Goal: Information Seeking & Learning: Learn about a topic

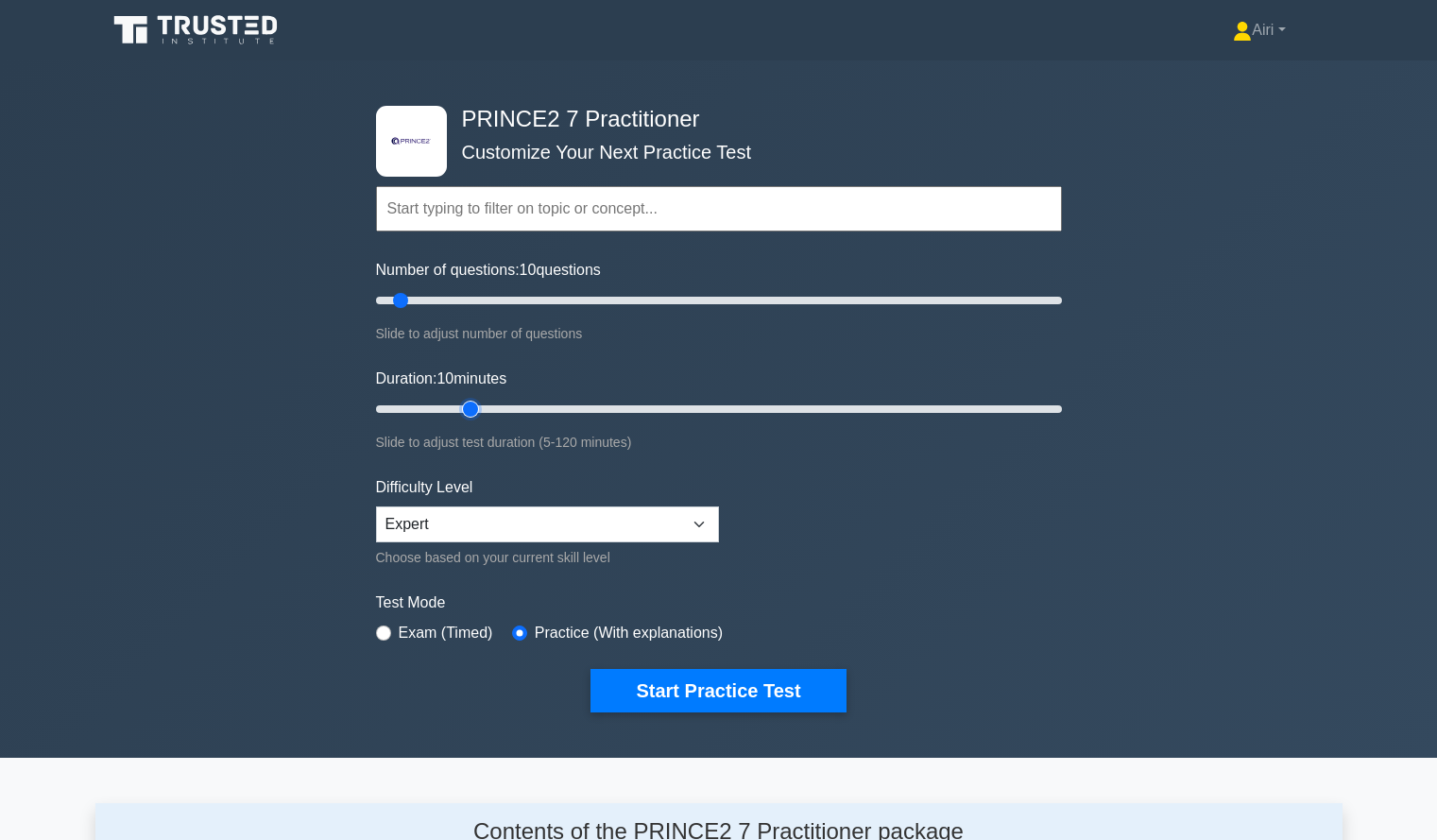
click at [457, 407] on input "Duration: 10 minutes" at bounding box center [719, 409] width 686 height 23
type input "25"
click at [496, 403] on input "Duration: 20 minutes" at bounding box center [719, 409] width 686 height 23
click at [660, 687] on button "Start Practice Test" at bounding box center [718, 690] width 255 height 43
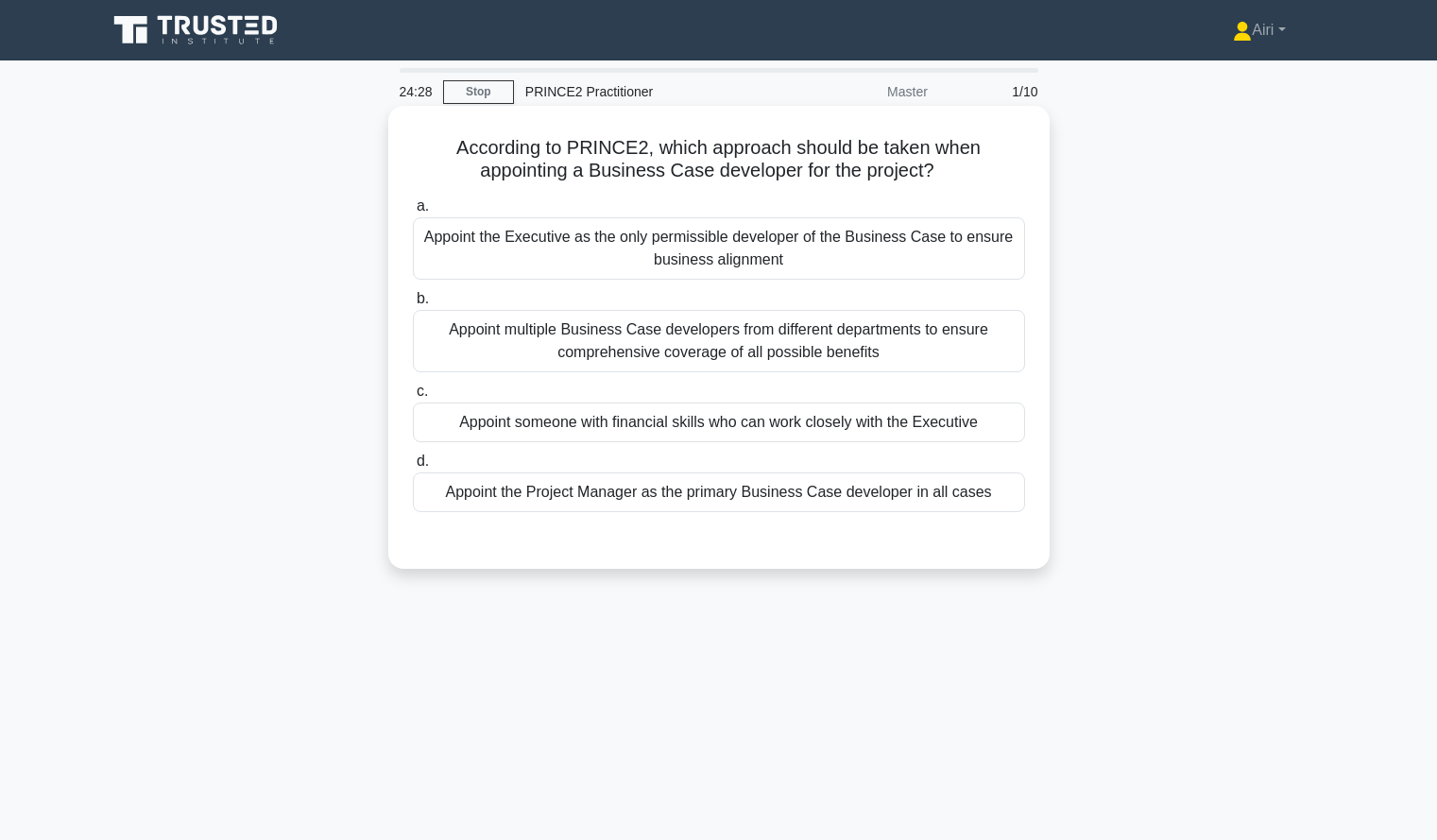
click at [676, 360] on div "Appoint multiple Business Case developers from different departments to ensure …" at bounding box center [719, 340] width 612 height 62
click at [413, 305] on input "b. Appoint multiple Business Case developers from different departments to ensu…" at bounding box center [413, 298] width 0 height 12
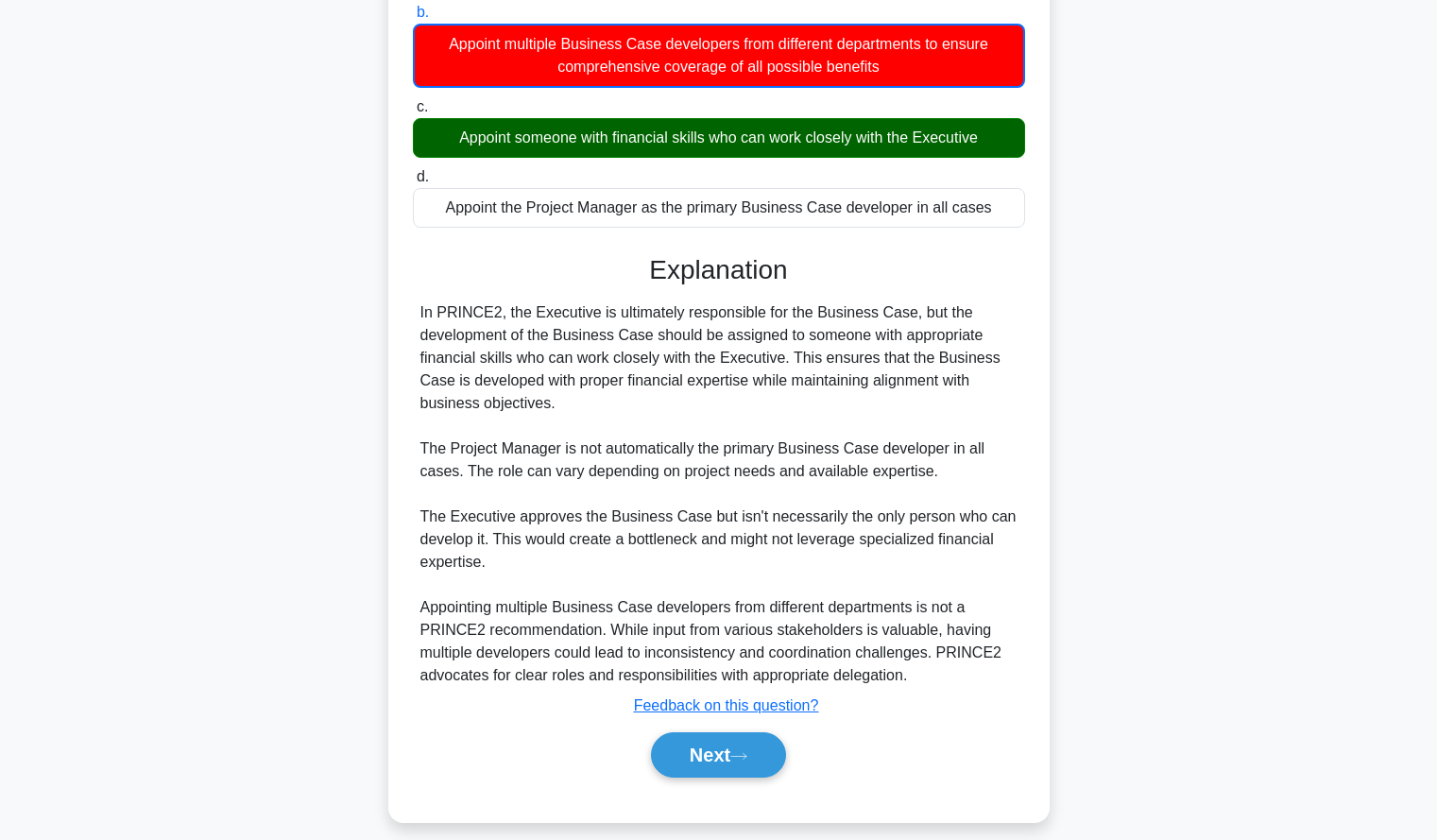
scroll to position [305, 0]
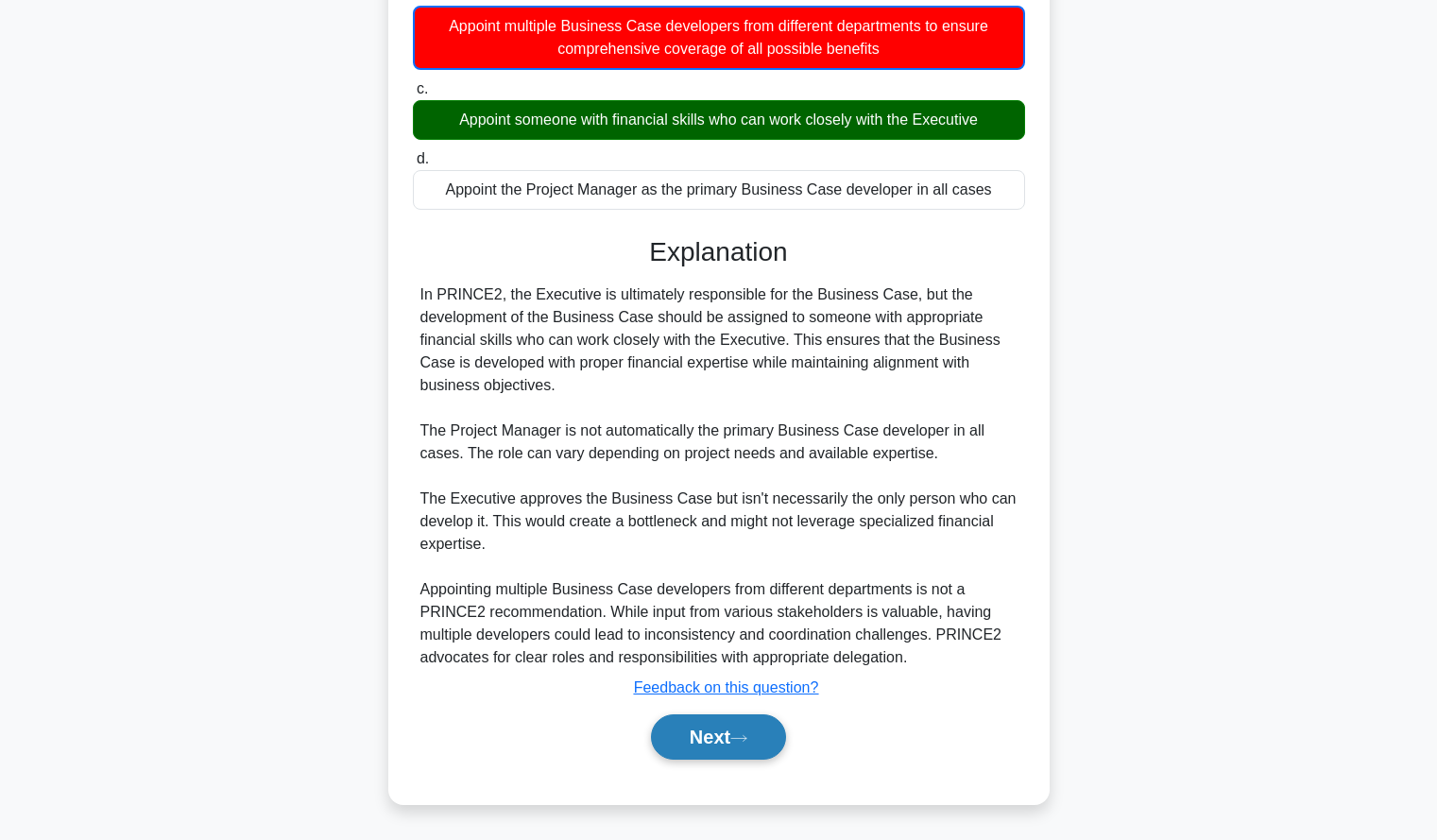
click at [676, 742] on button "Next" at bounding box center [718, 736] width 135 height 45
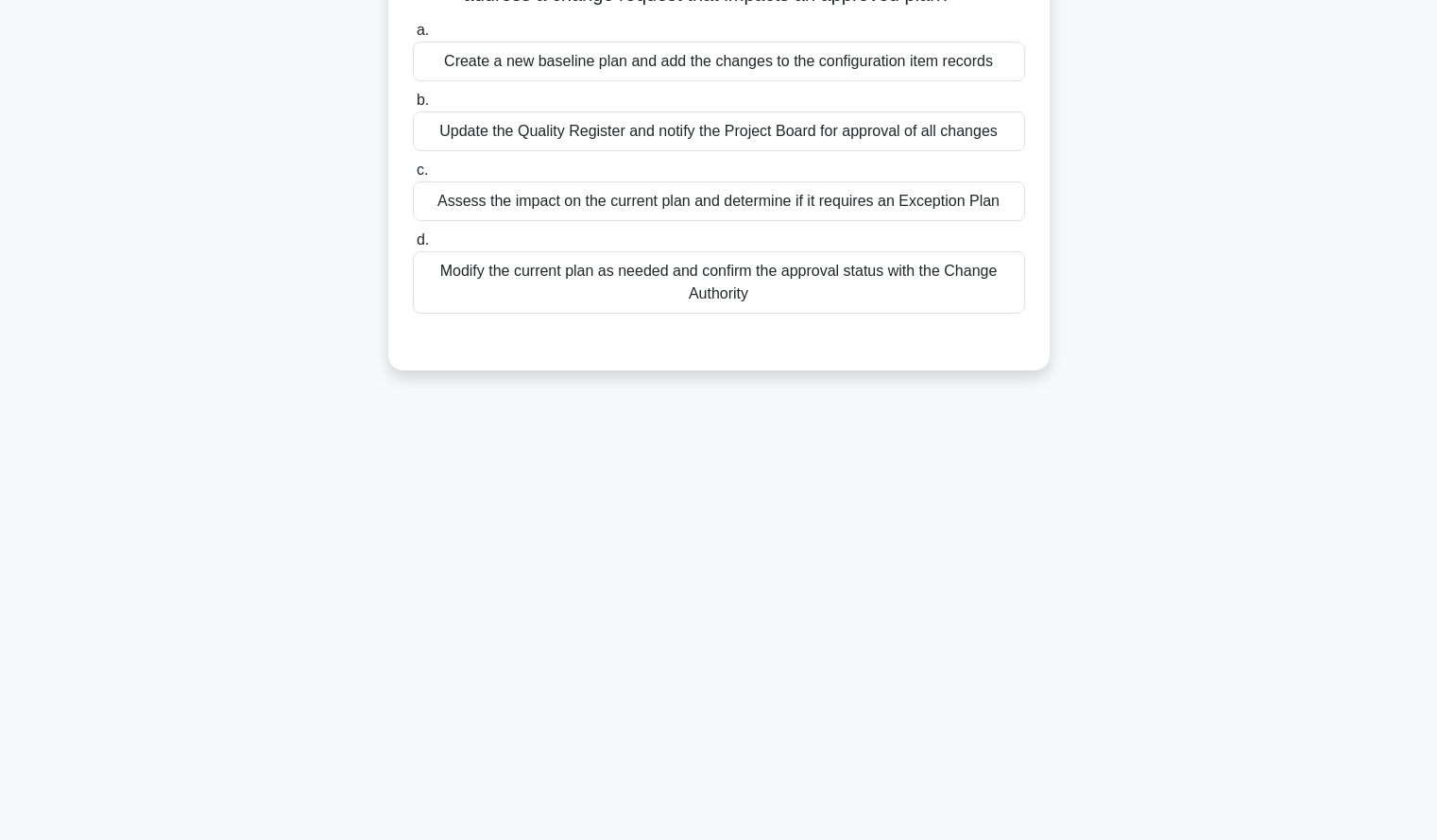
scroll to position [0, 0]
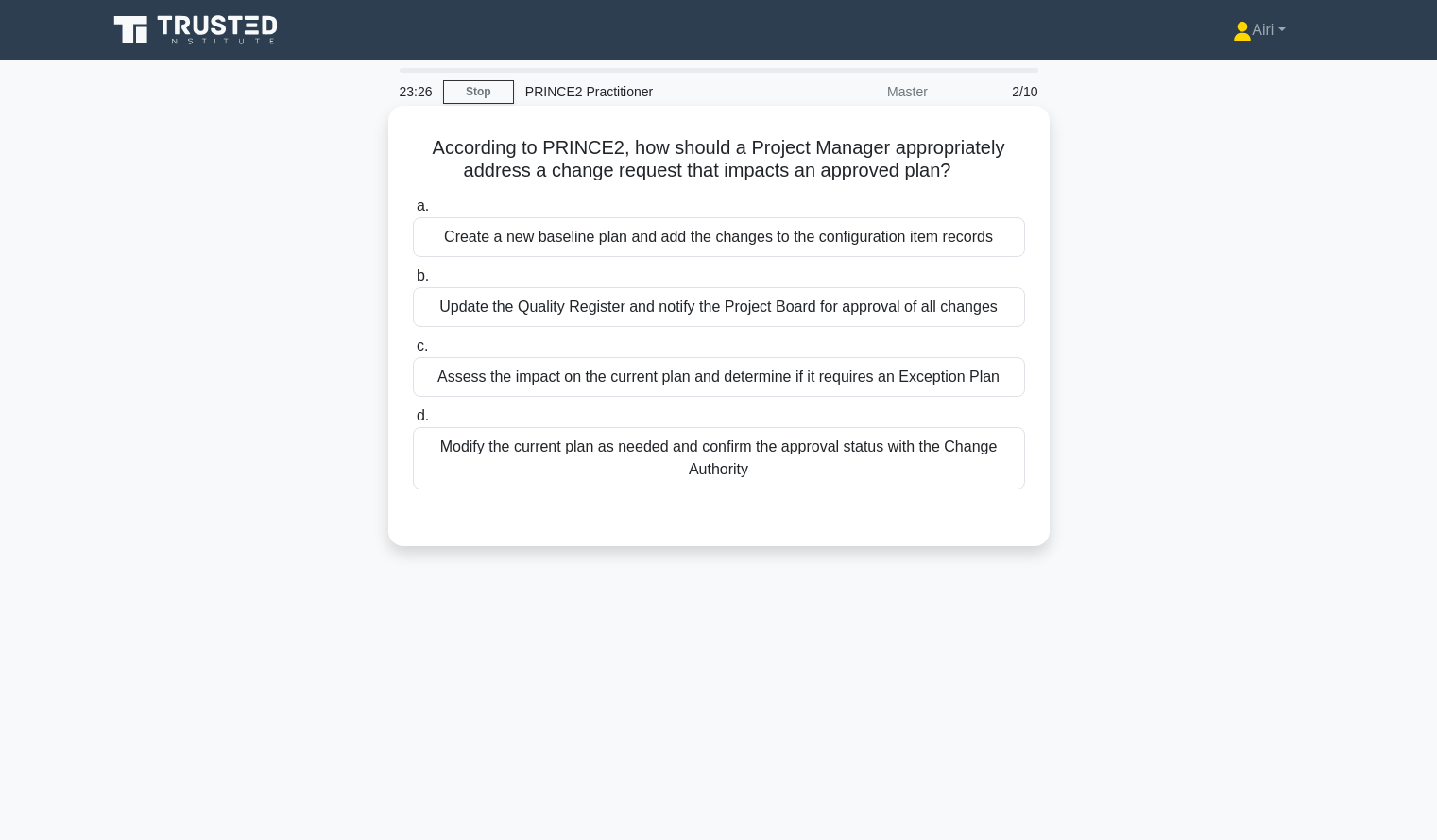
click at [992, 371] on div "Assess the impact on the current plan and determine if it requires an Exception…" at bounding box center [719, 377] width 612 height 40
click at [413, 353] on input "c. Assess the impact on the current plan and determine if it requires an Except…" at bounding box center [413, 346] width 0 height 12
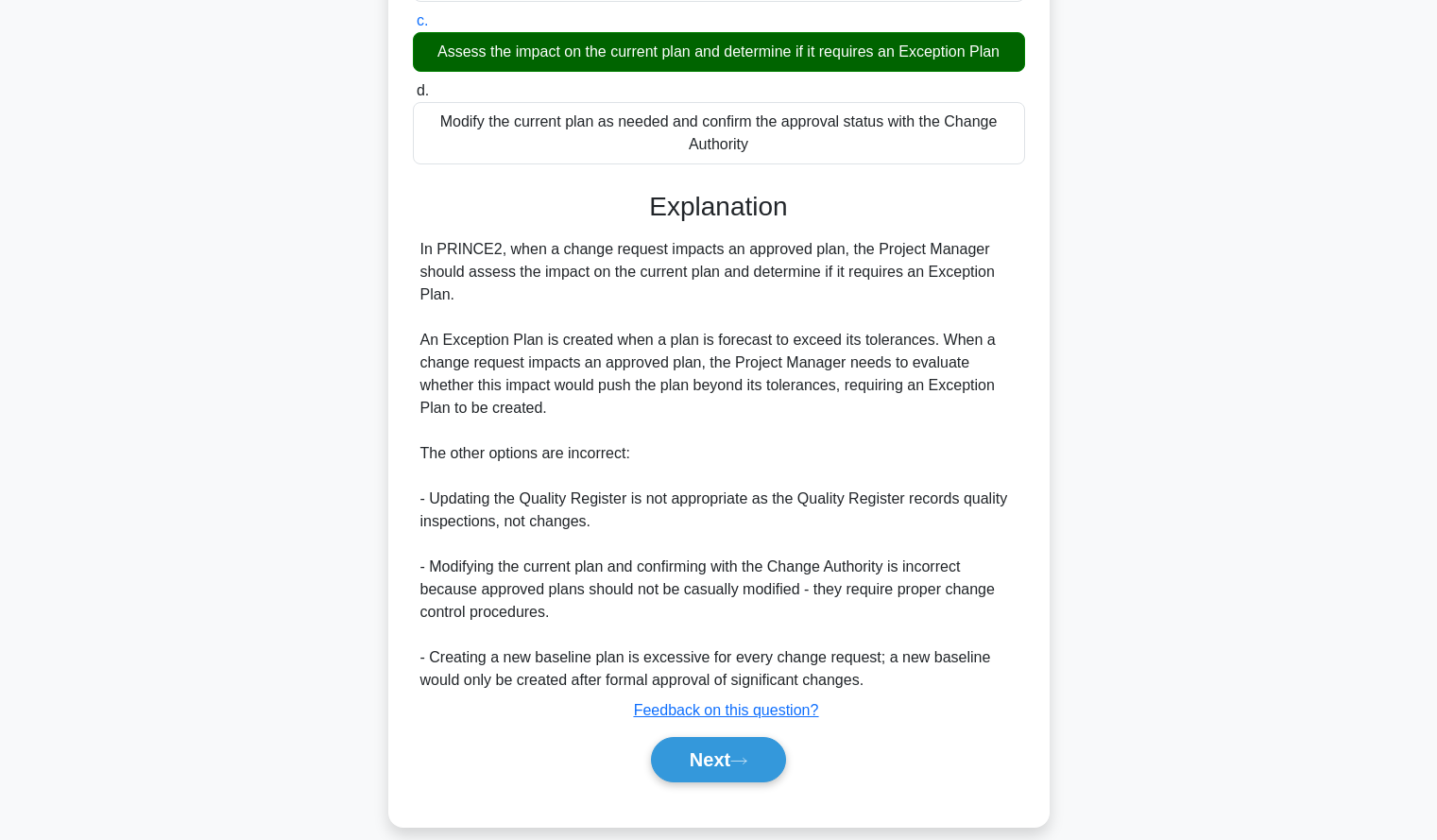
scroll to position [349, 0]
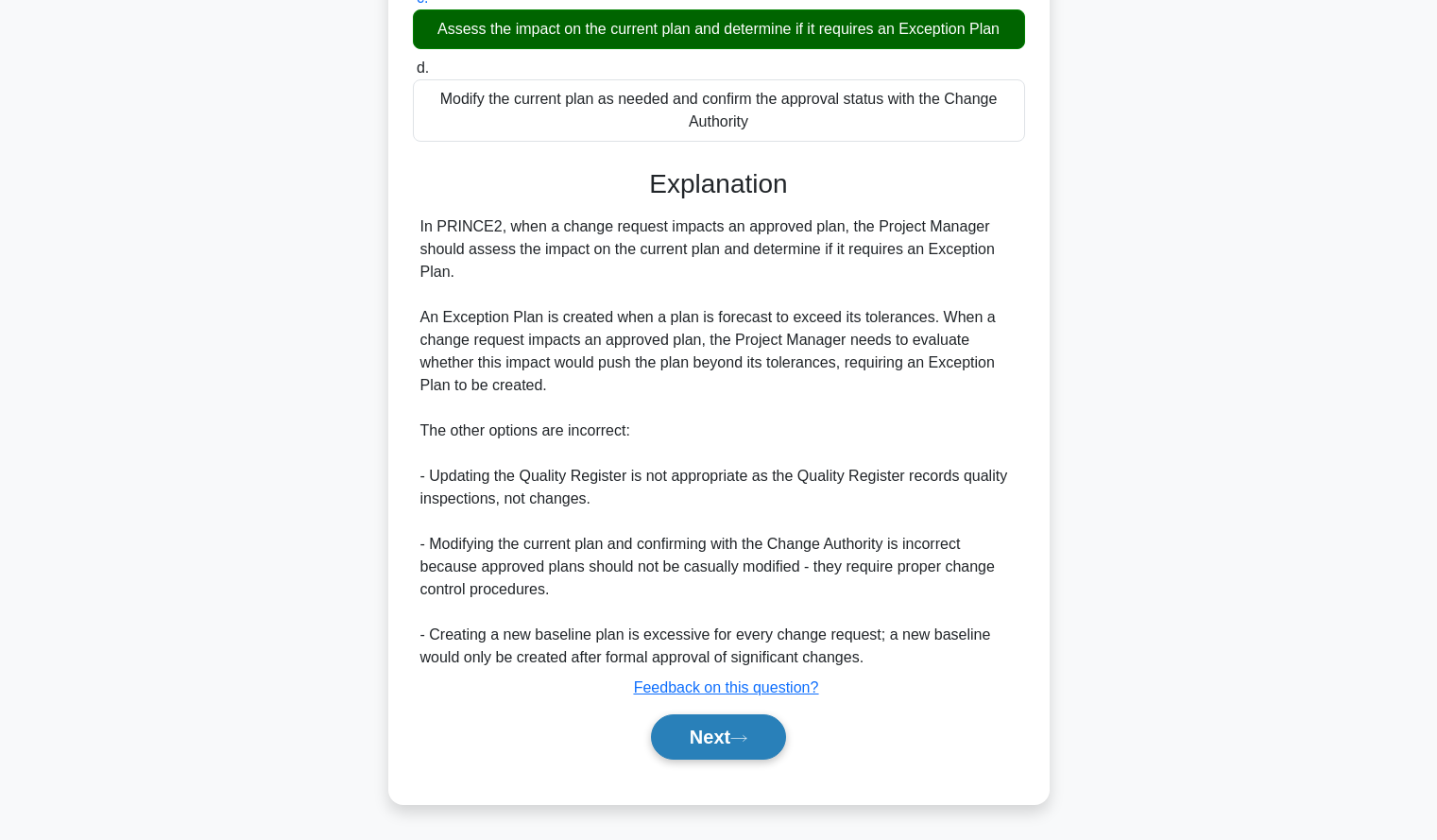
click at [705, 740] on button "Next" at bounding box center [718, 736] width 135 height 45
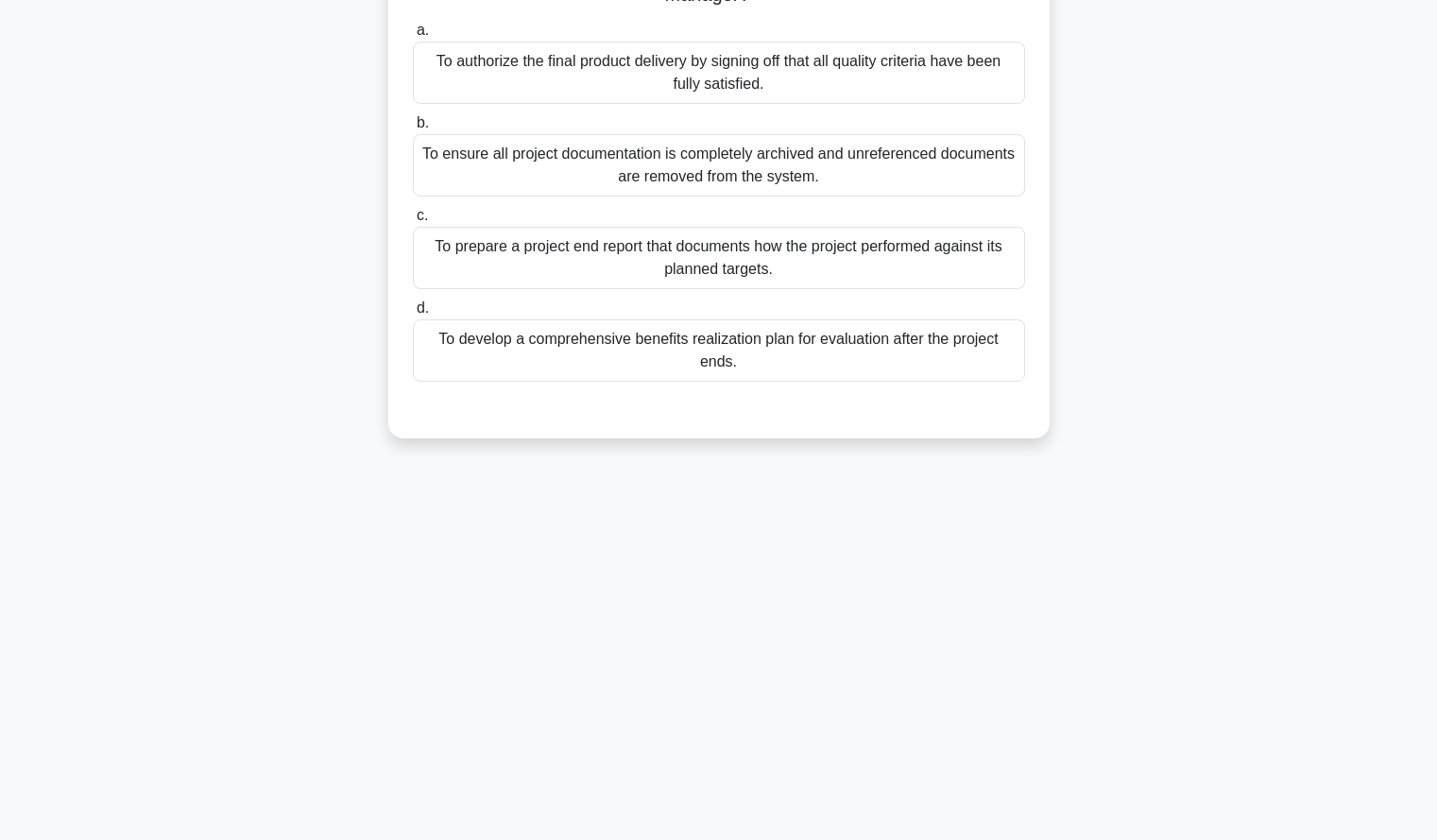
scroll to position [0, 0]
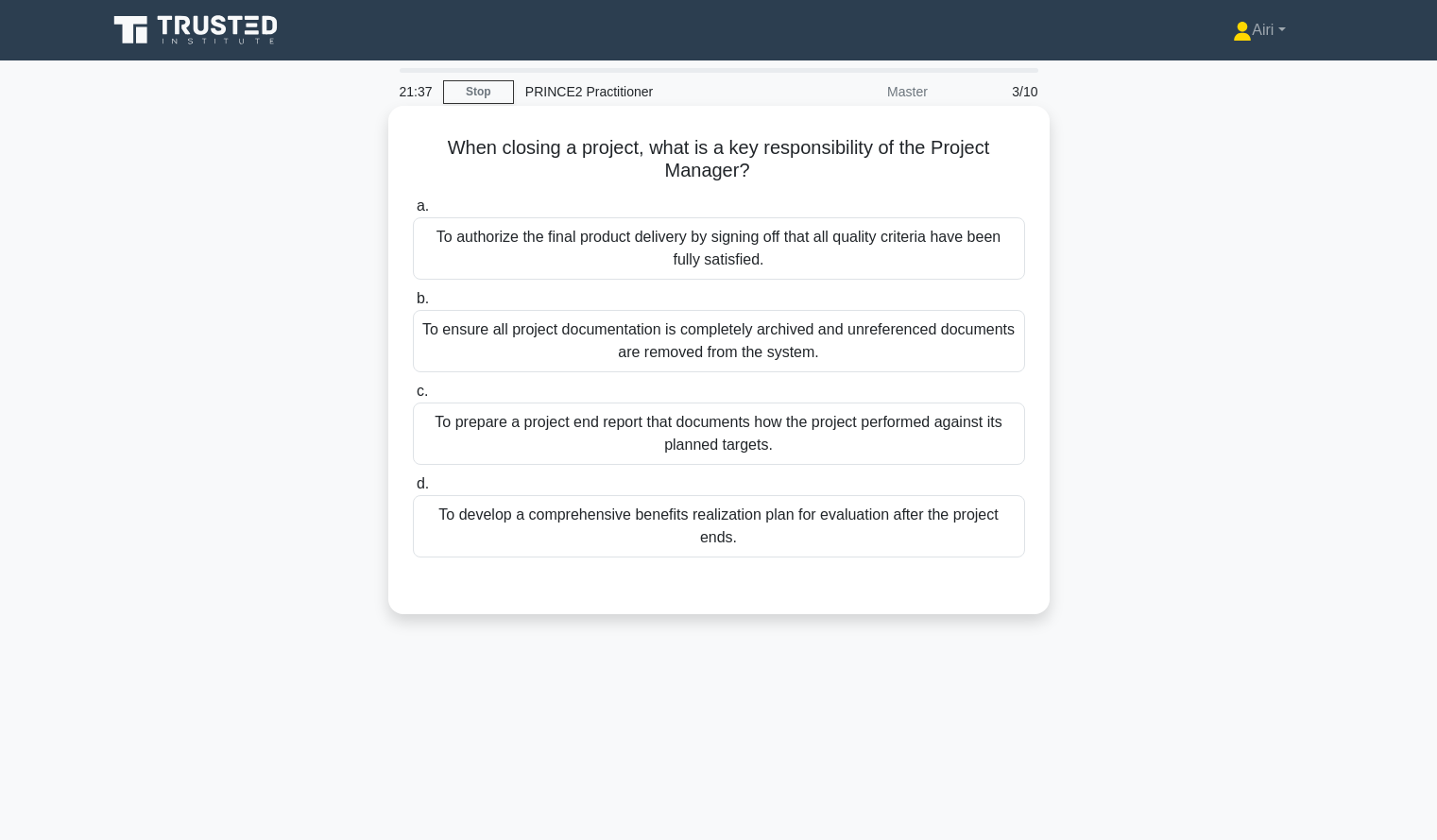
click at [935, 426] on div "To prepare a project end report that documents how the project performed agains…" at bounding box center [719, 433] width 612 height 62
click at [413, 398] on input "c. To prepare a project end report that documents how the project performed aga…" at bounding box center [413, 391] width 0 height 12
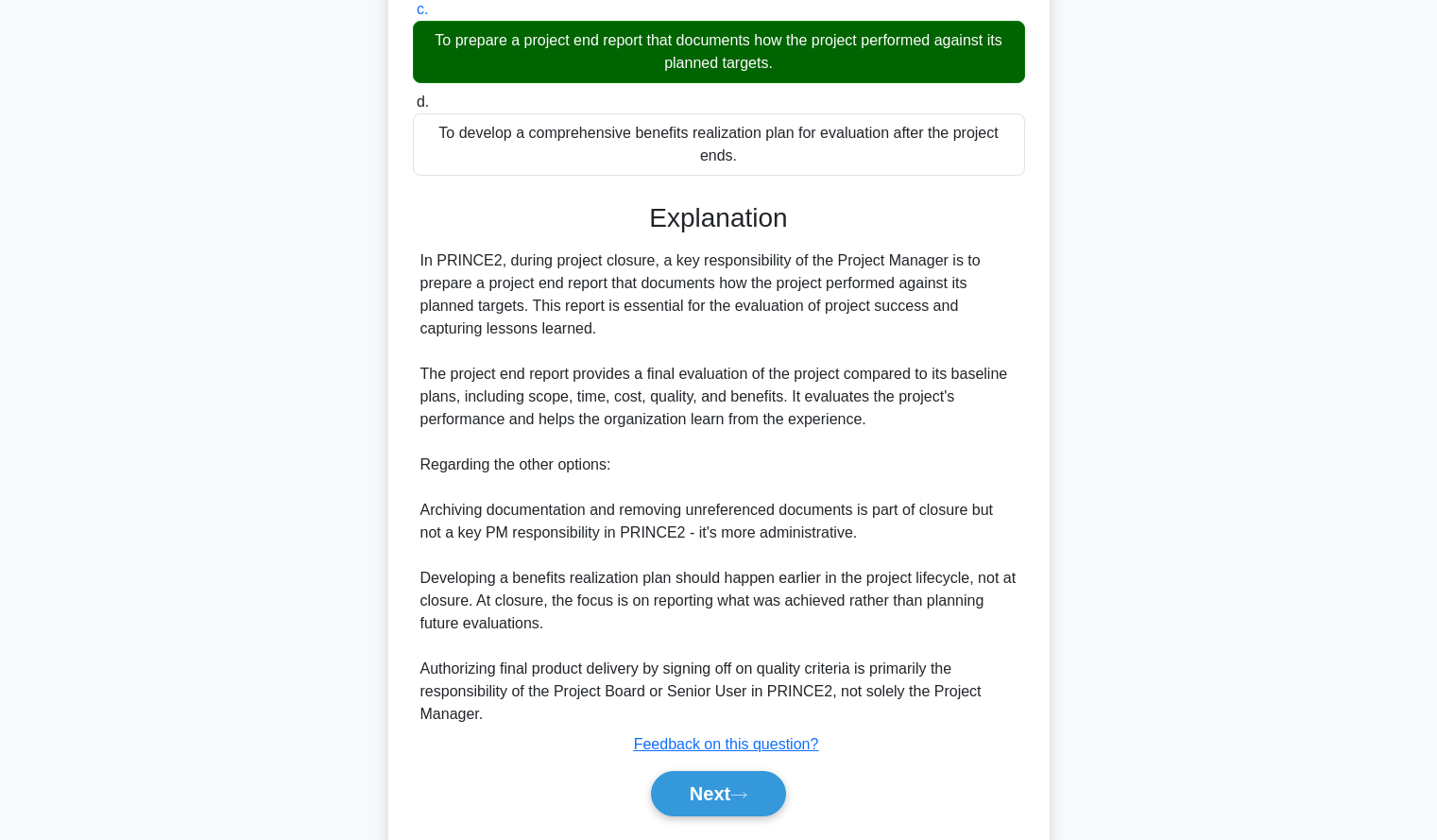
scroll to position [440, 0]
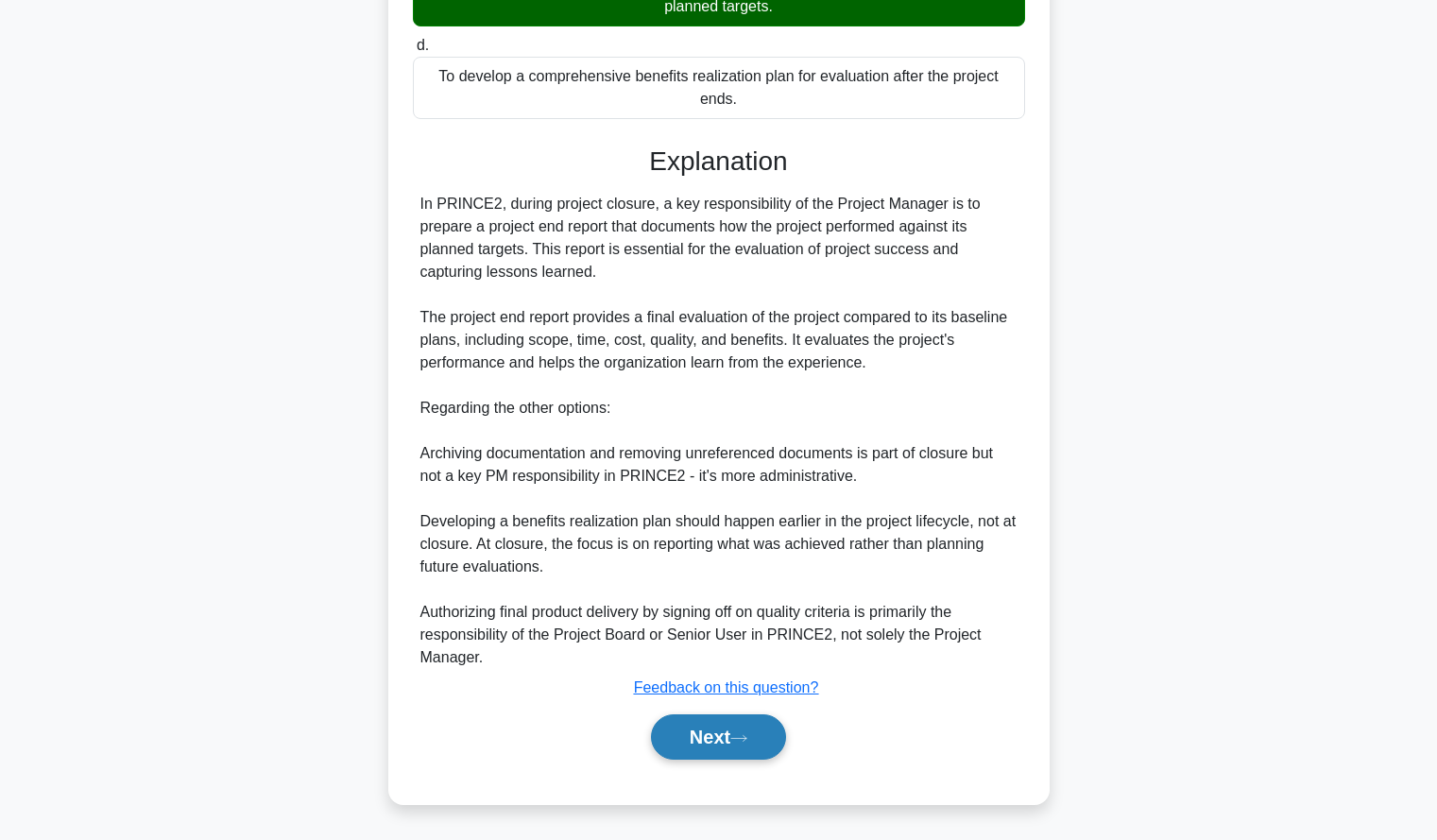
click at [689, 742] on button "Next" at bounding box center [718, 736] width 135 height 45
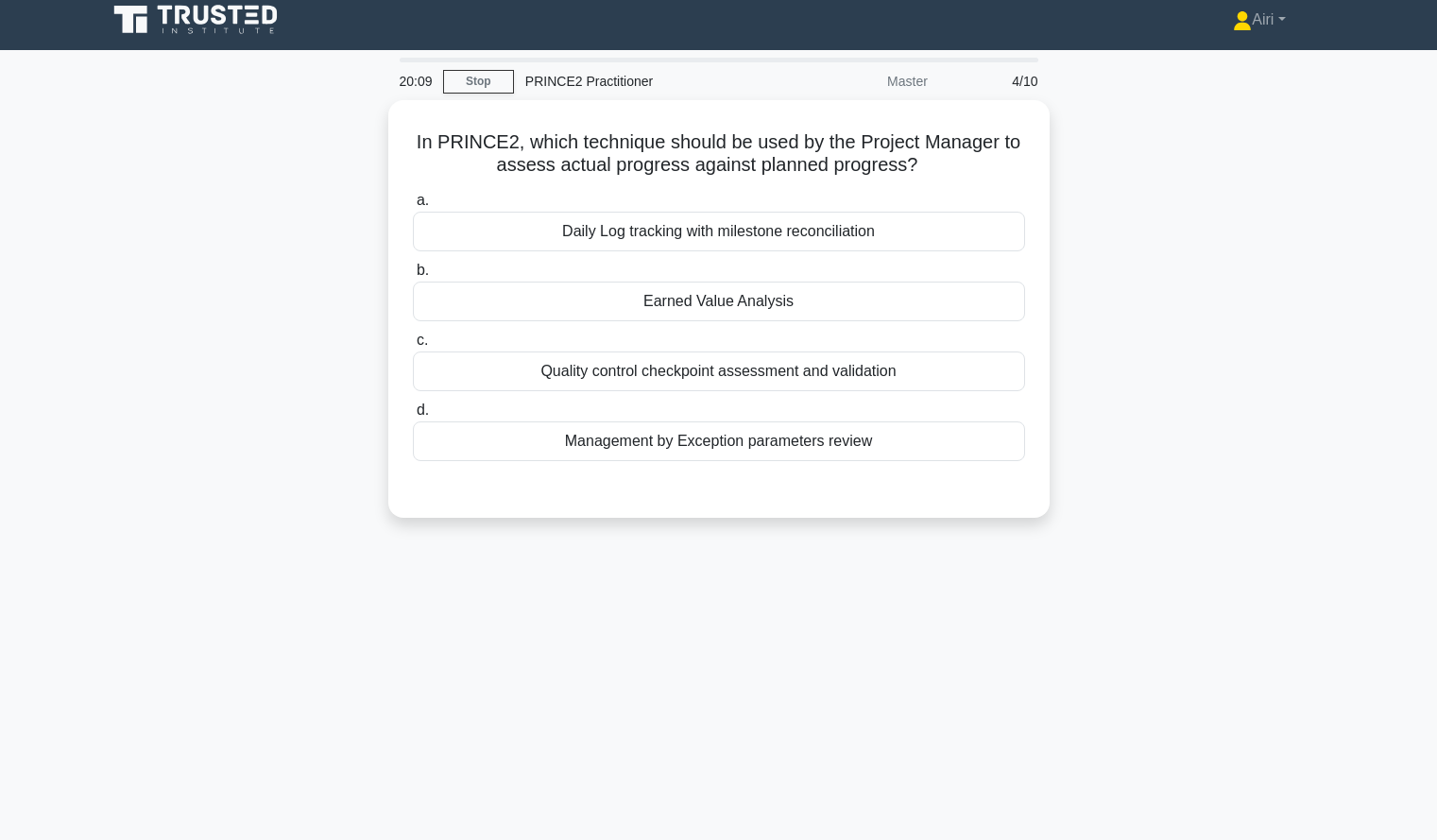
scroll to position [0, 0]
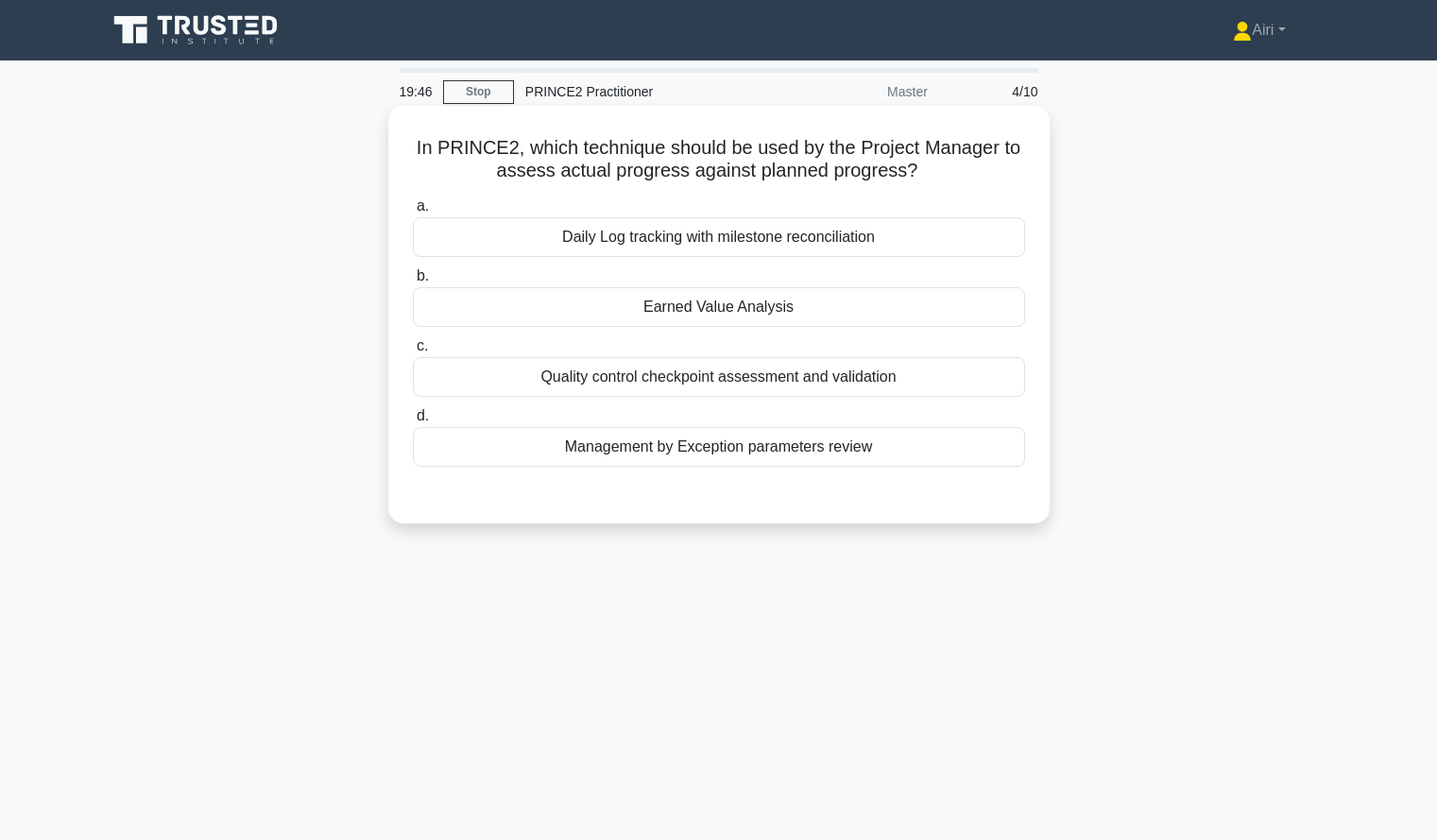
click at [898, 248] on div "Daily Log tracking with milestone reconciliation" at bounding box center [719, 237] width 612 height 40
click at [413, 212] on input "a. Daily Log tracking with milestone reconciliation" at bounding box center [413, 206] width 0 height 12
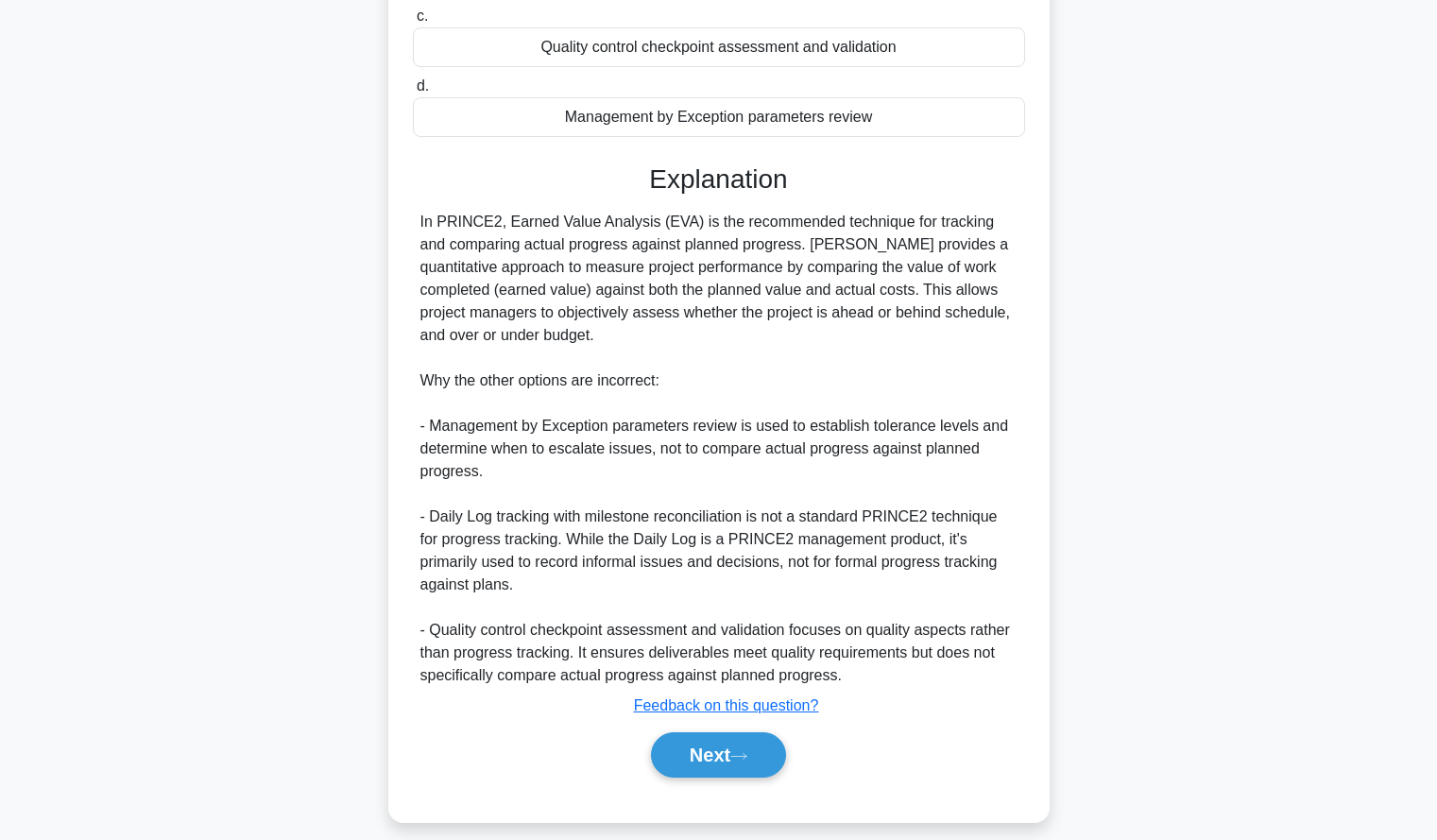
scroll to position [351, 0]
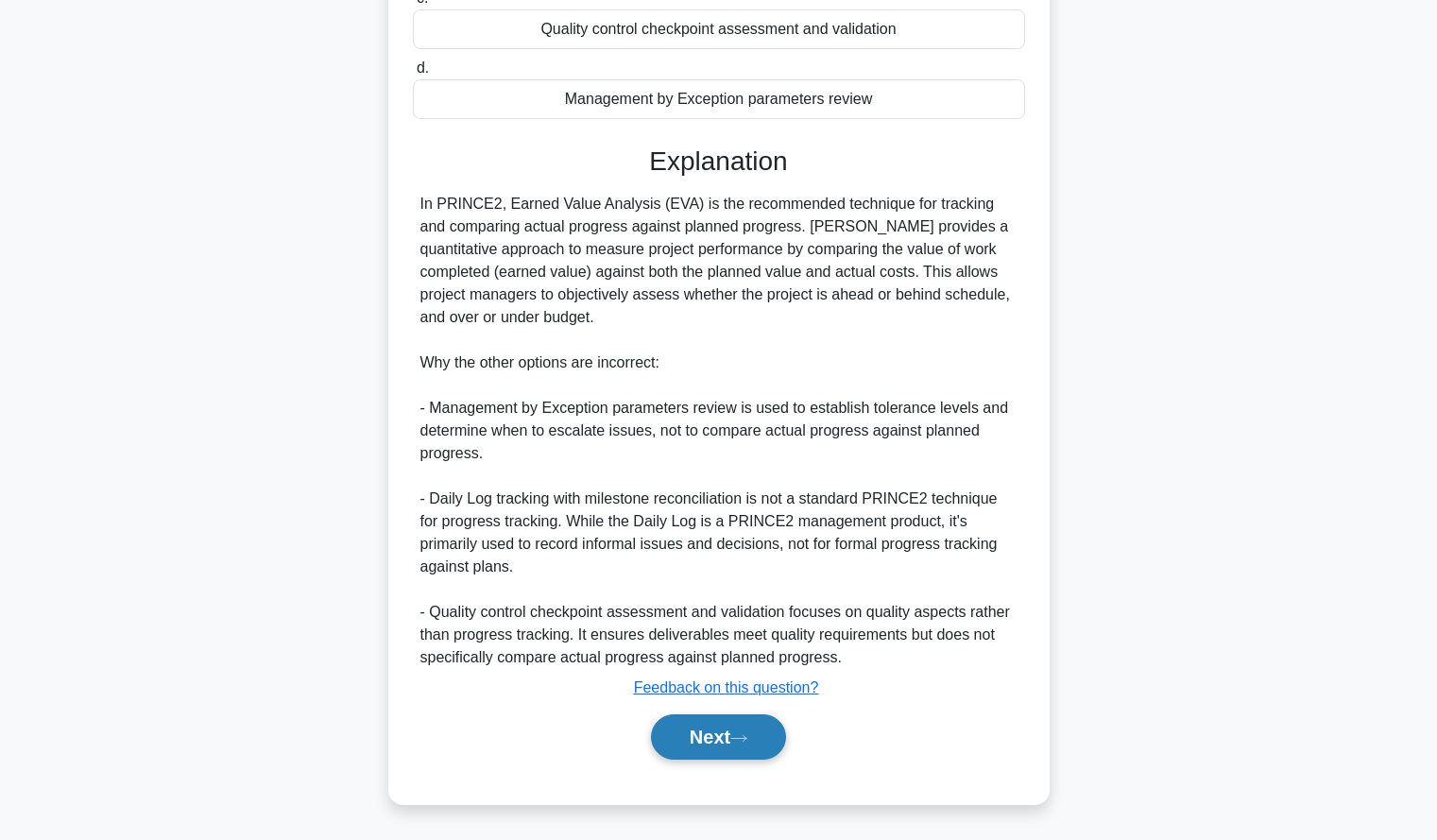
click at [716, 730] on button "Next" at bounding box center [718, 736] width 135 height 45
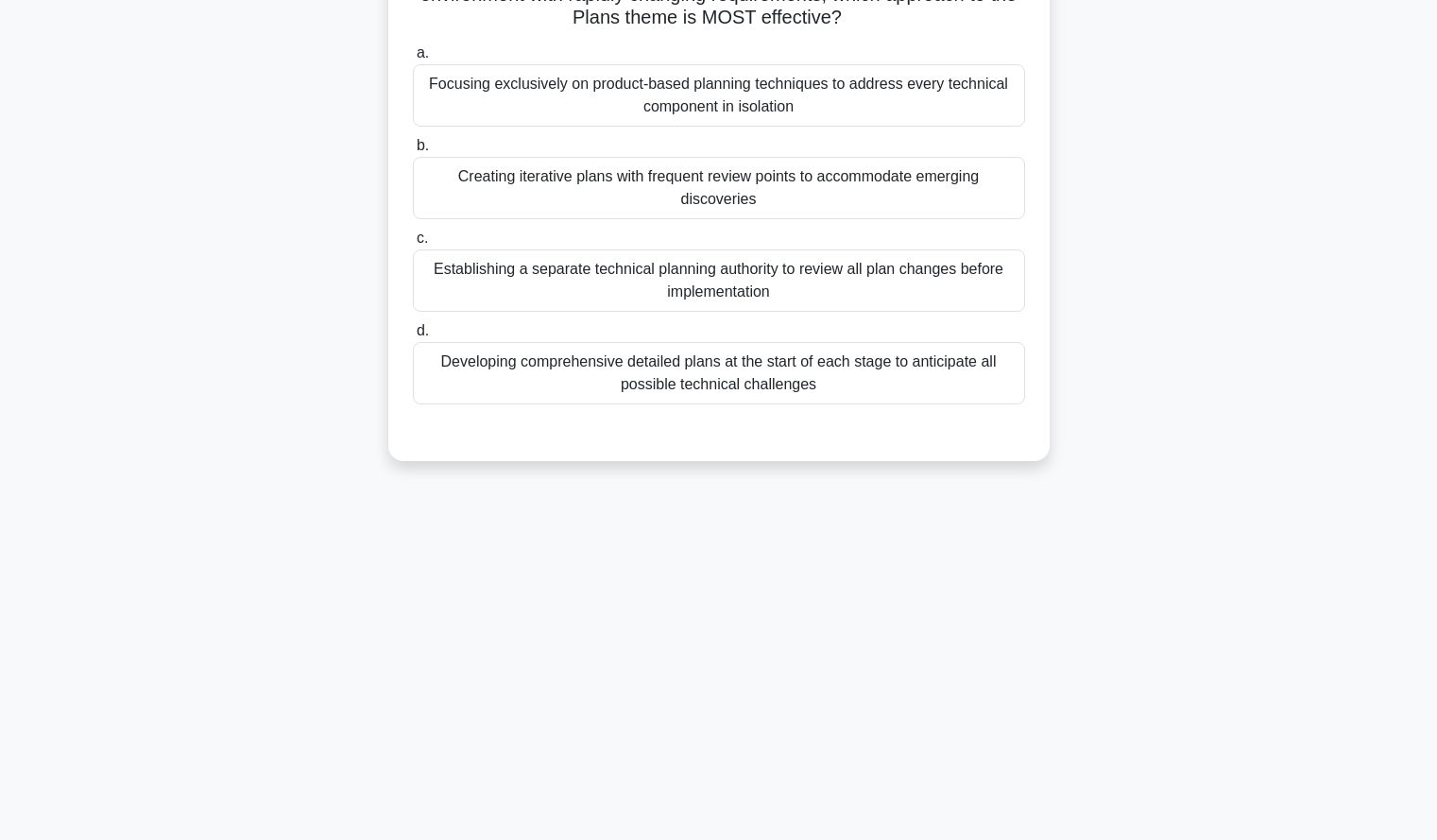
scroll to position [0, 0]
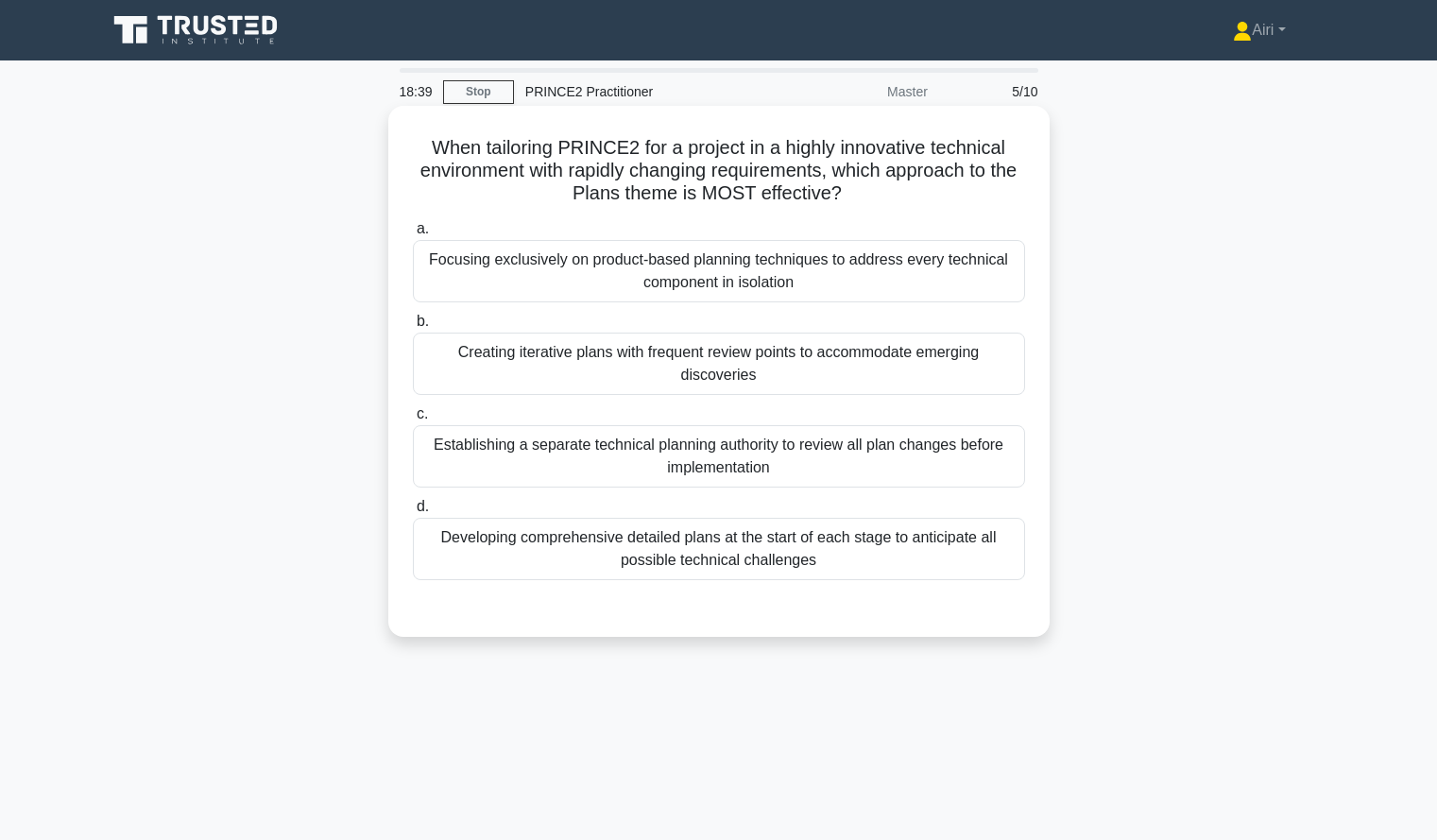
click at [662, 377] on div "Creating iterative plans with frequent review points to accommodate emerging di…" at bounding box center [719, 363] width 612 height 62
click at [413, 328] on input "b. Creating iterative plans with frequent review points to accommodate emerging…" at bounding box center [413, 321] width 0 height 12
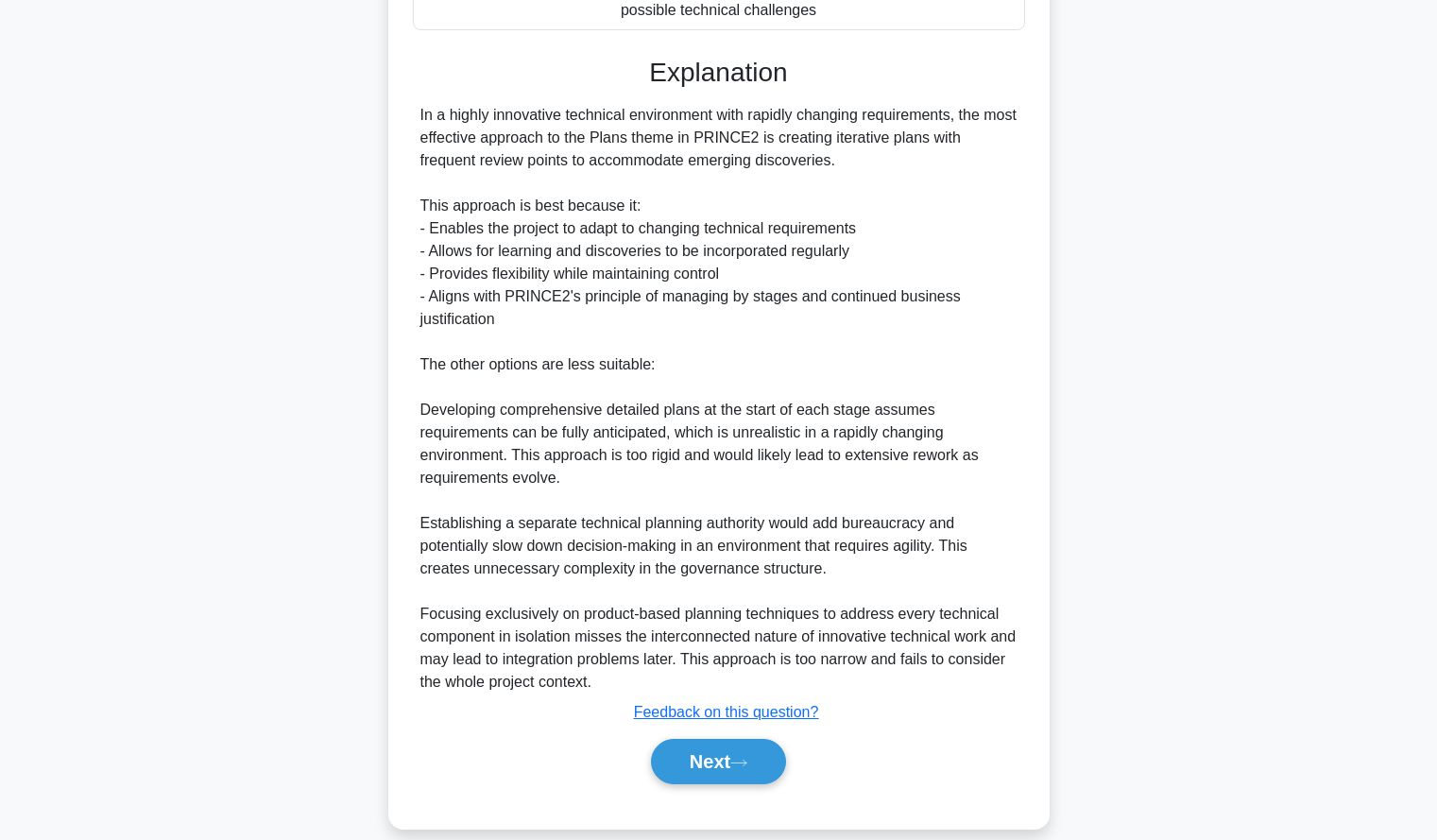
scroll to position [575, 0]
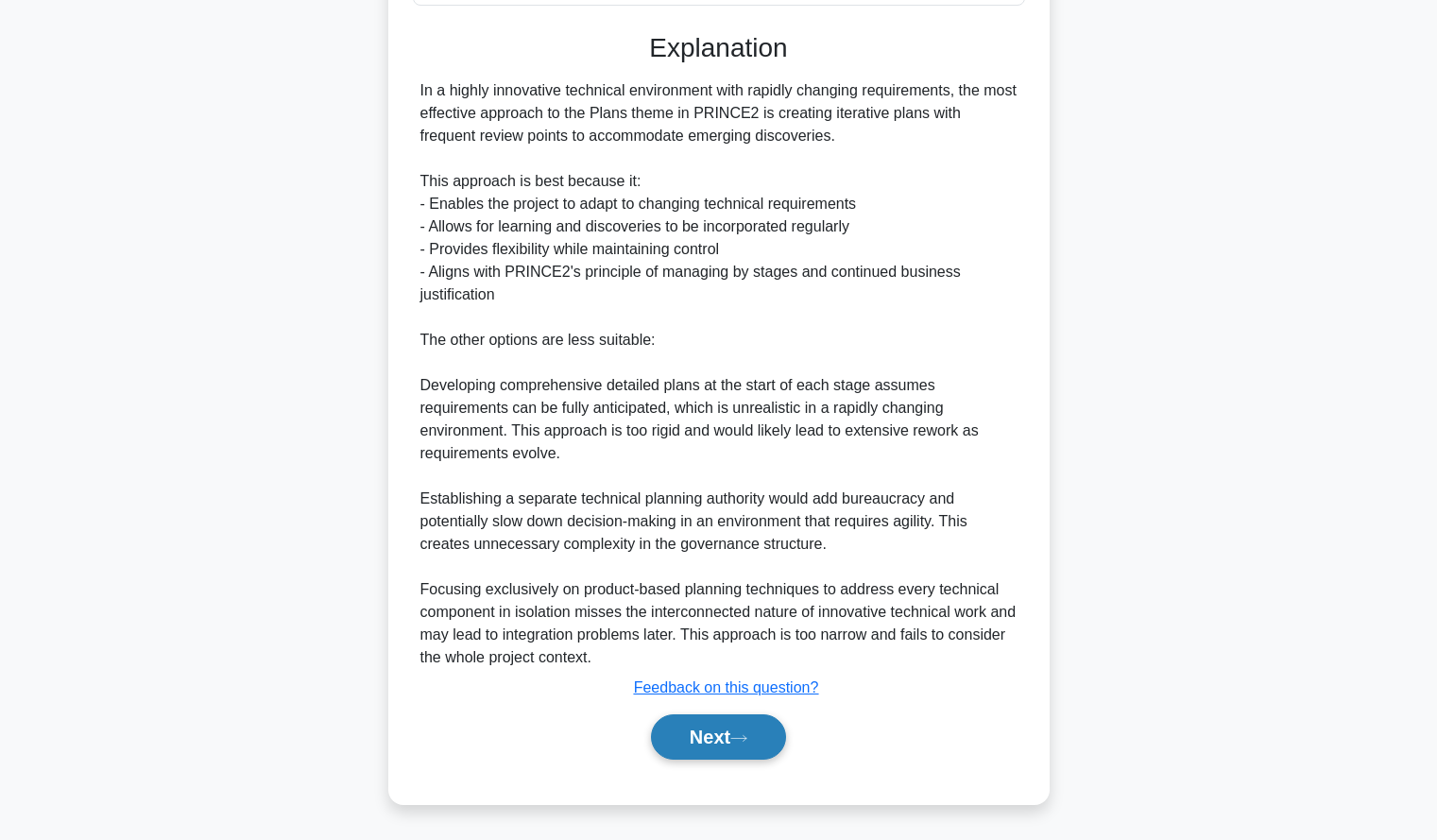
click at [757, 737] on button "Next" at bounding box center [718, 736] width 135 height 45
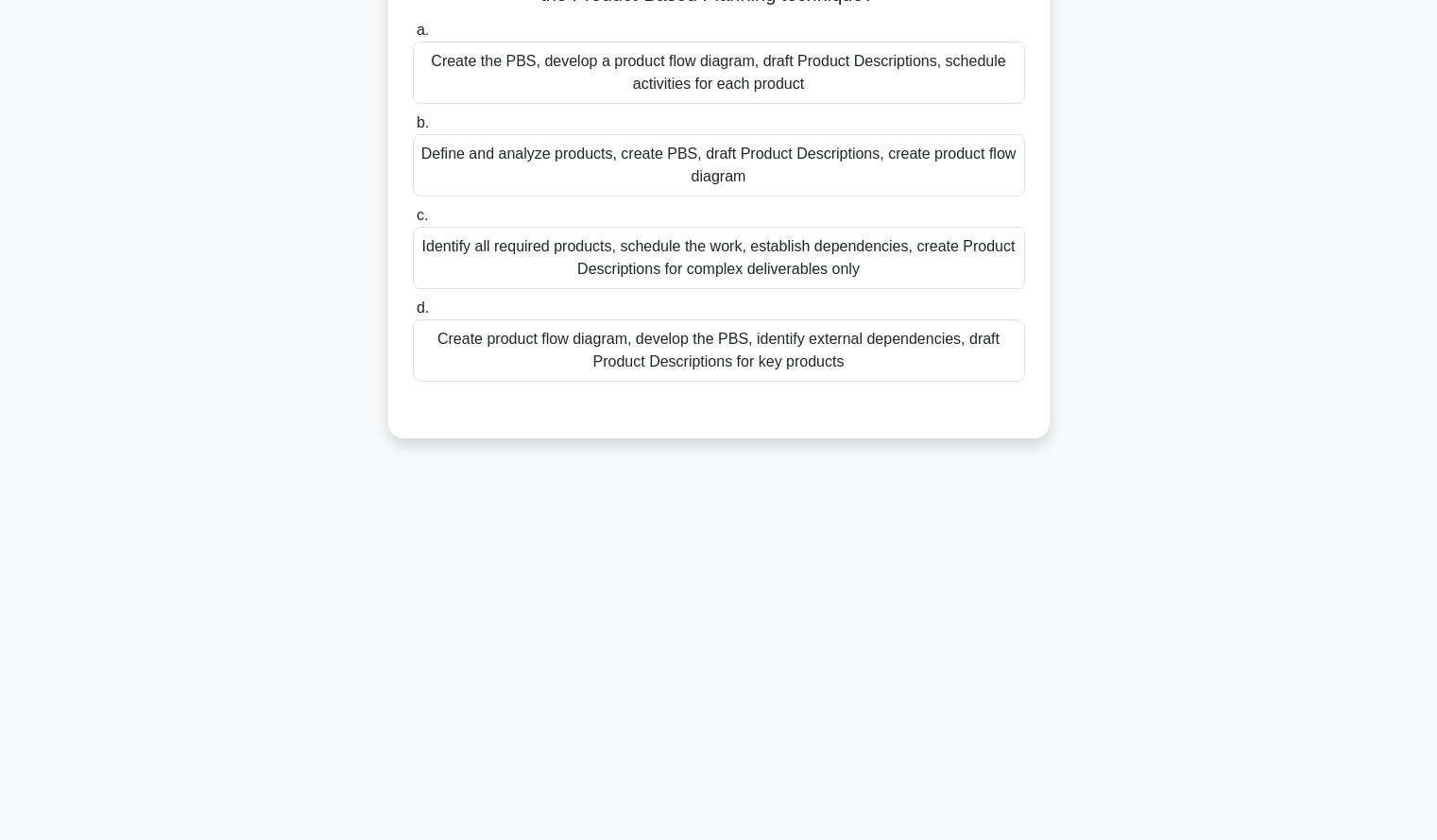
scroll to position [0, 0]
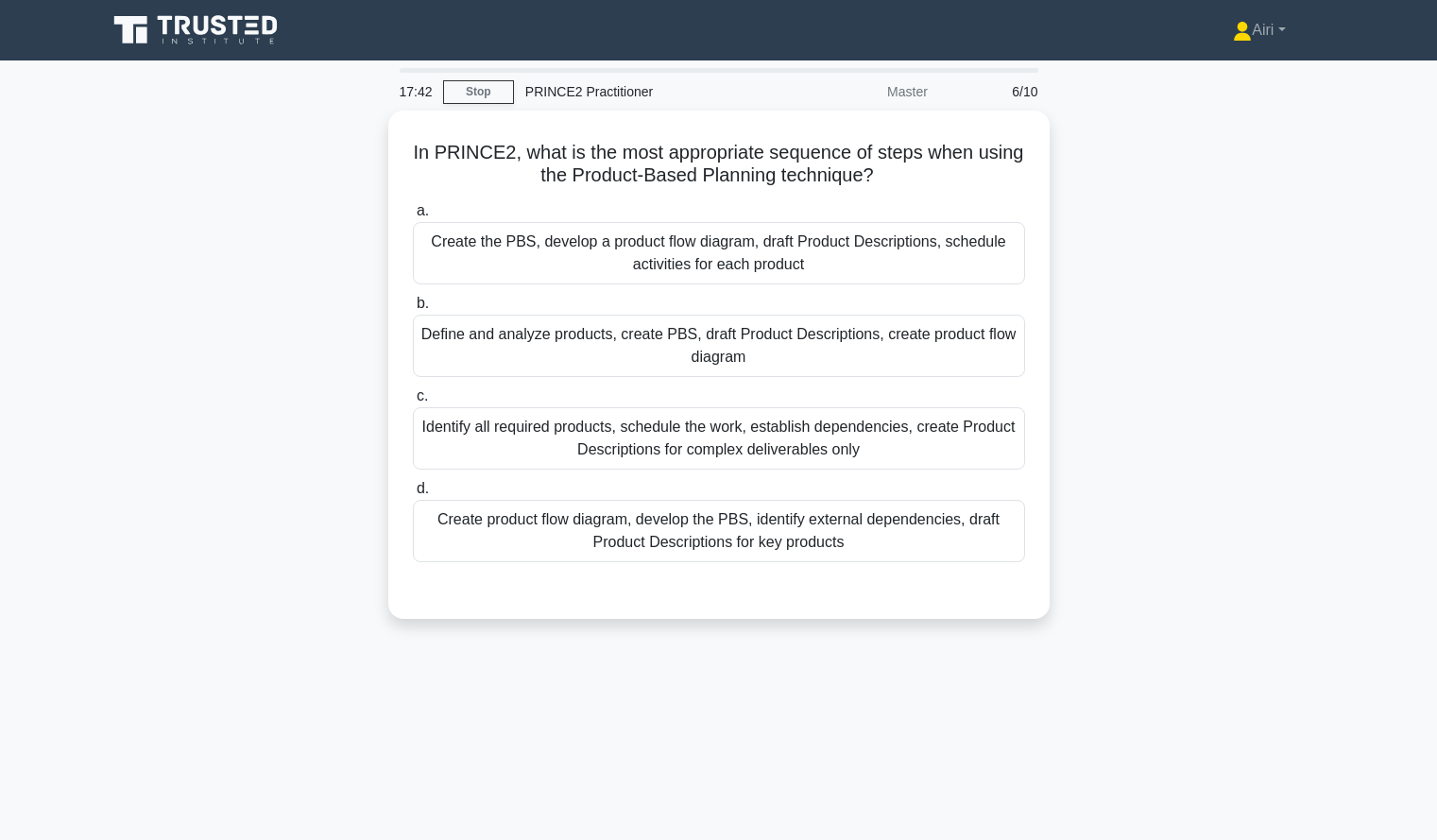
click at [1012, 692] on div "17:42 Stop PRINCE2 Practitioner Master 6/10 In PRINCE2, what is the most approp…" at bounding box center [719, 540] width 1248 height 944
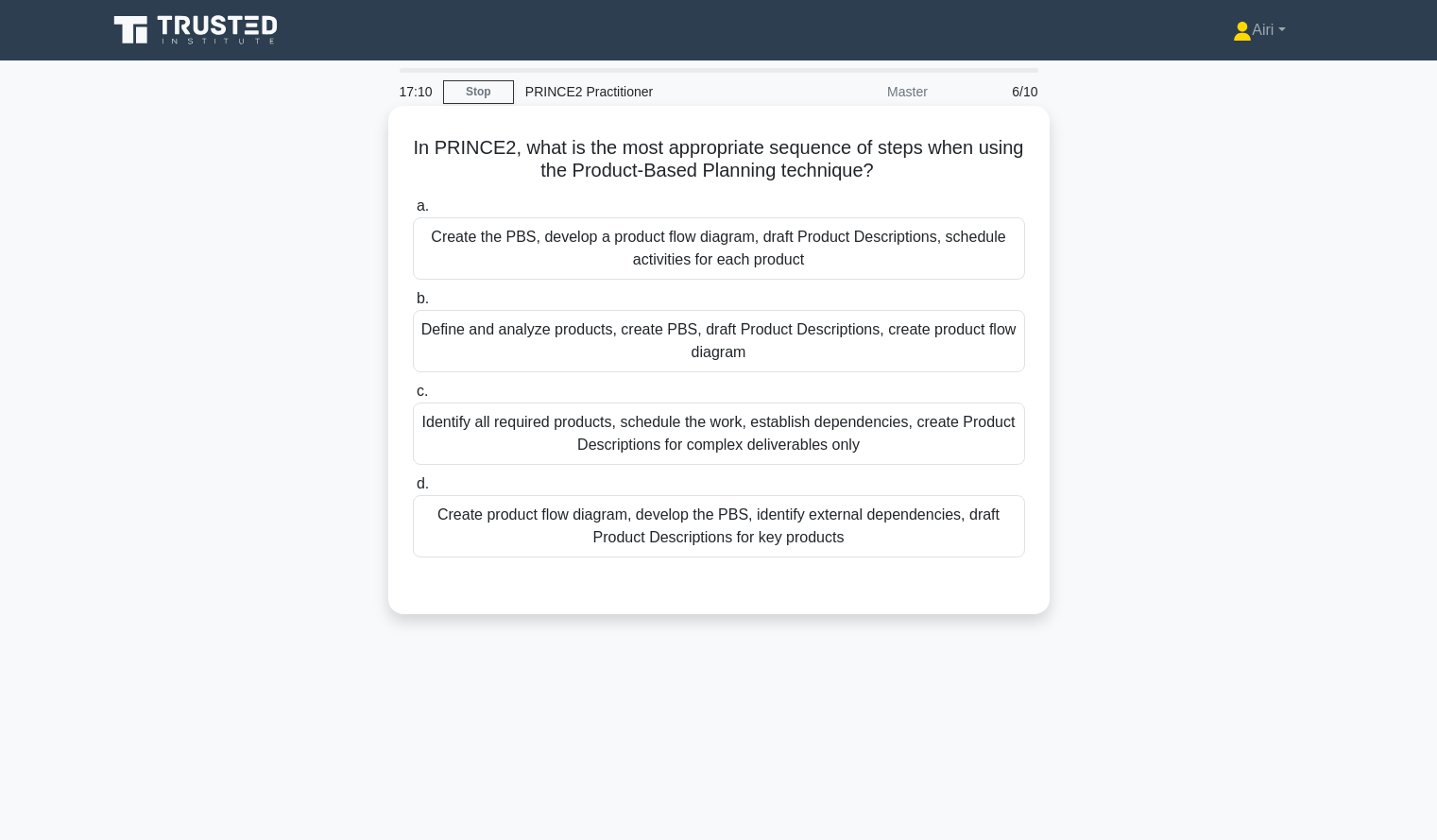
click at [904, 350] on div "Define and analyze products, create PBS, draft Product Descriptions, create pro…" at bounding box center [719, 340] width 612 height 62
click at [413, 305] on input "b. Define and analyze products, create PBS, draft Product Descriptions, create …" at bounding box center [413, 298] width 0 height 12
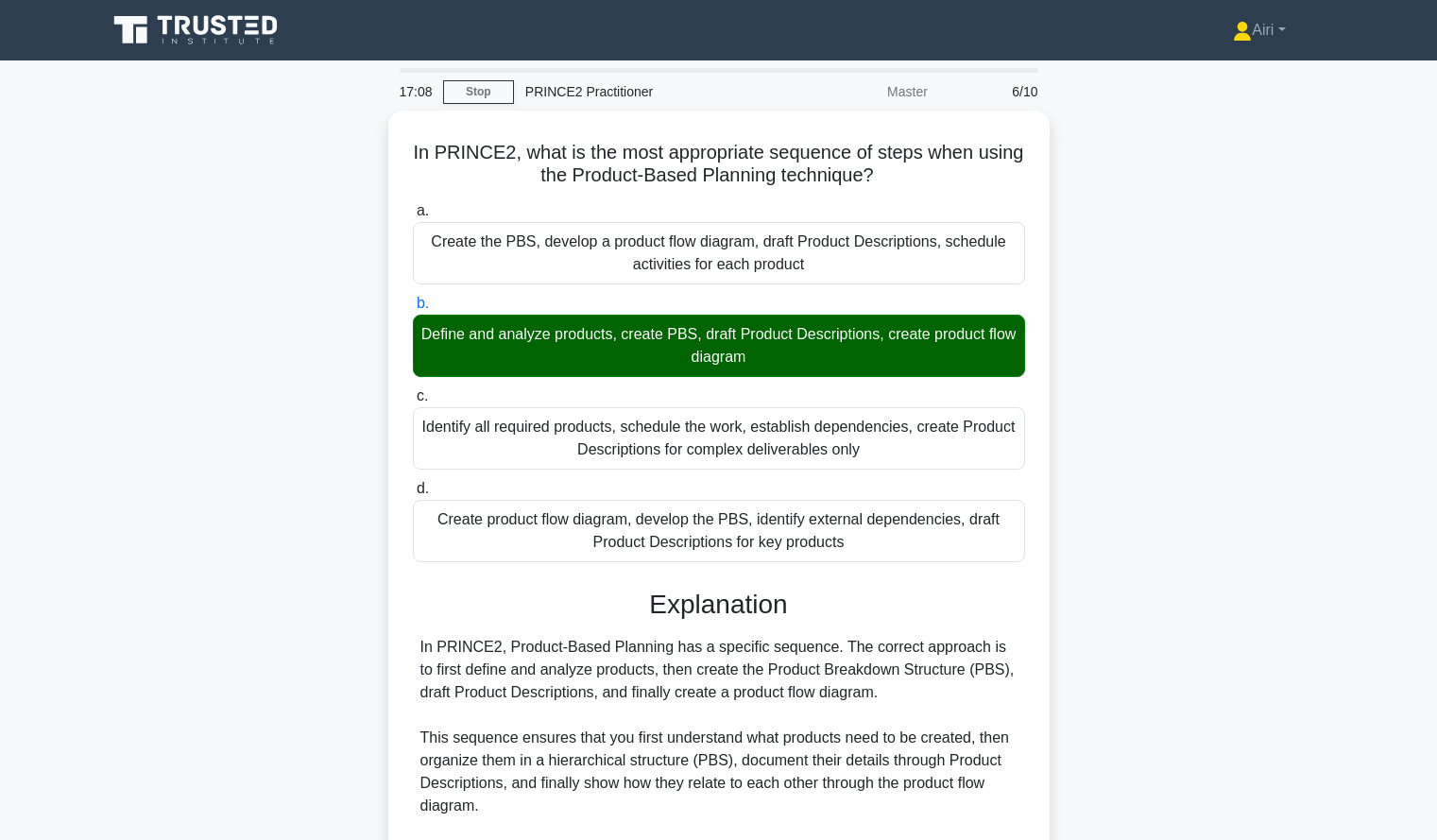
scroll to position [394, 0]
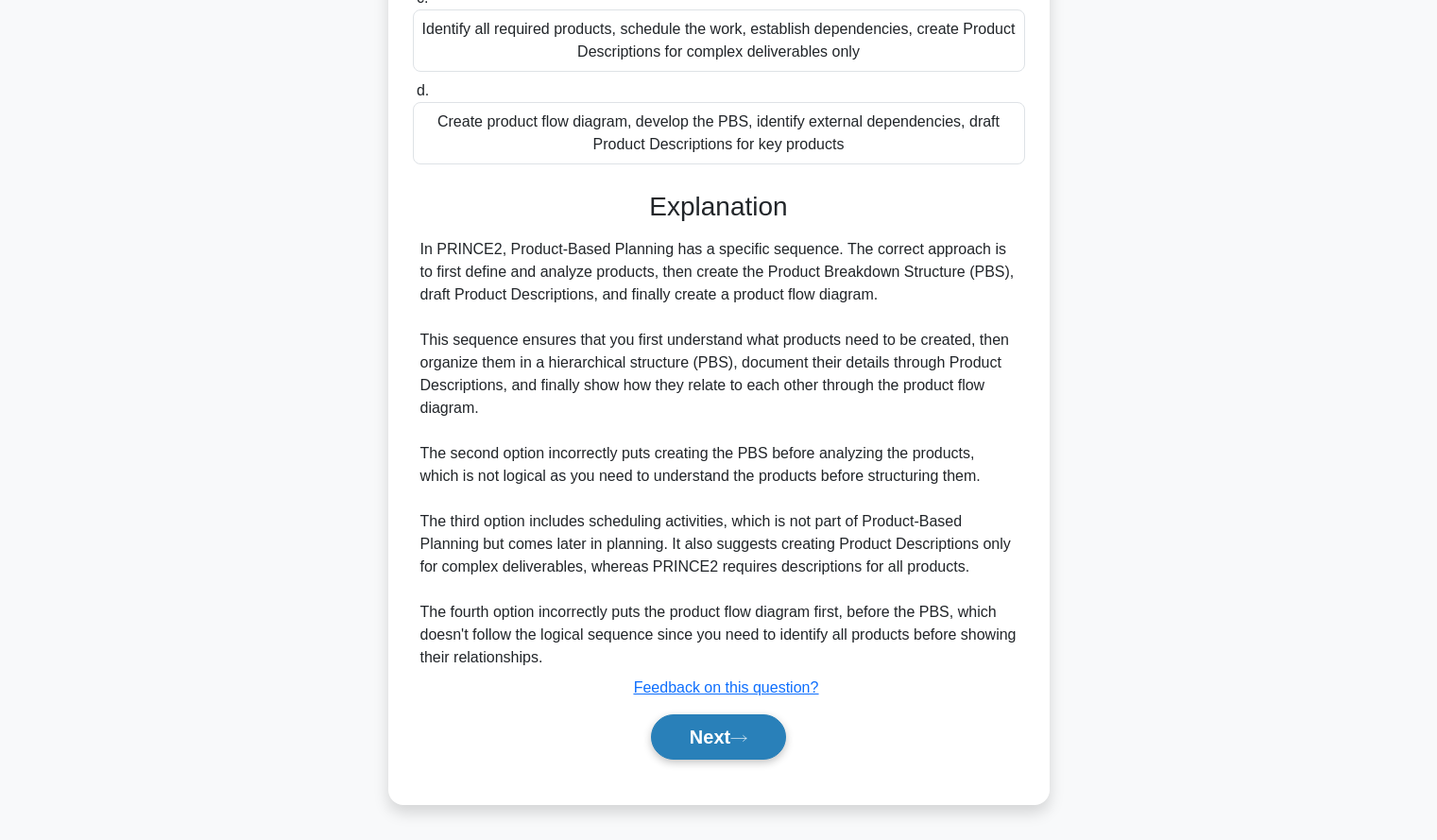
click at [651, 746] on button "Next" at bounding box center [718, 736] width 135 height 45
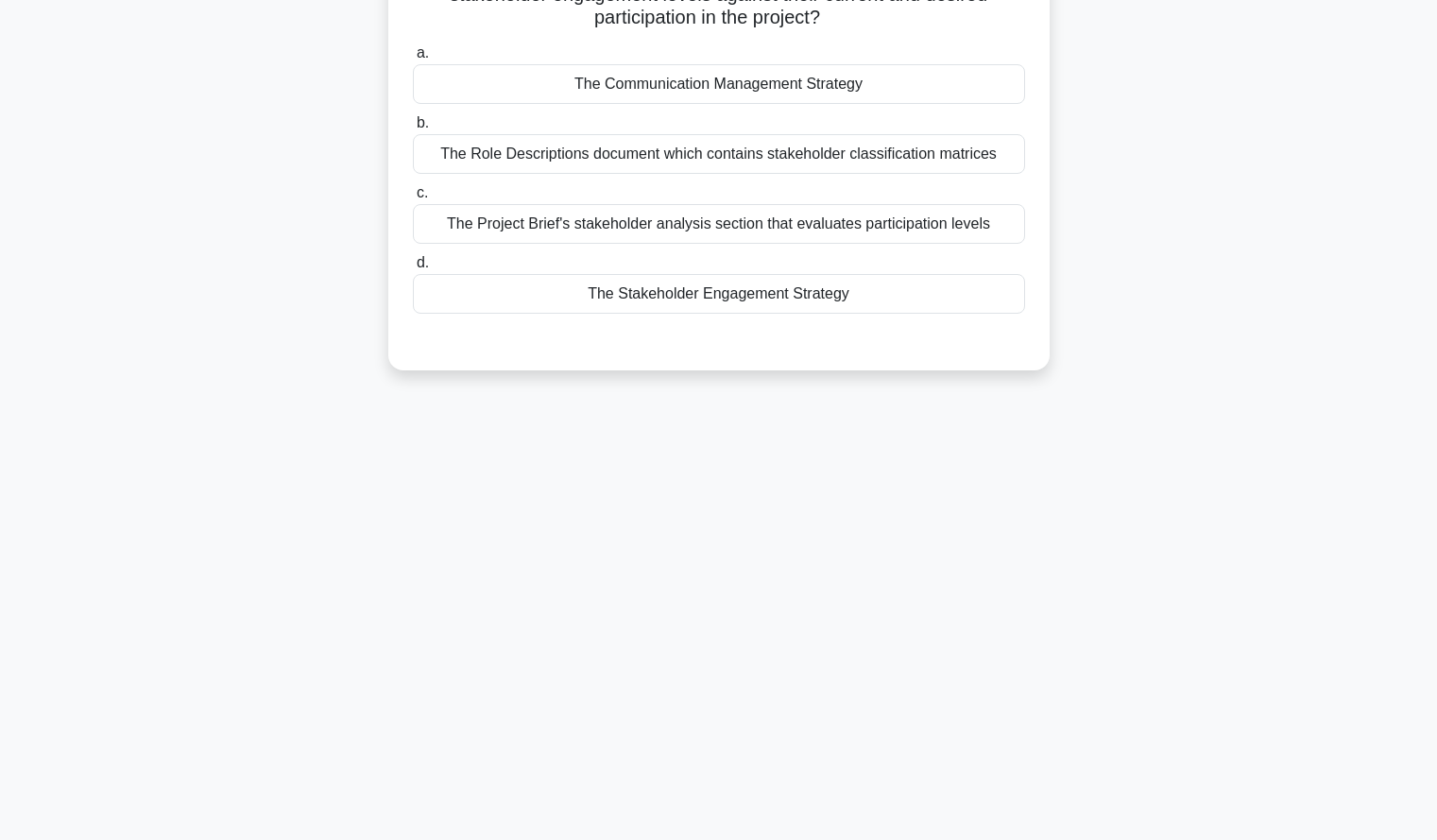
scroll to position [0, 0]
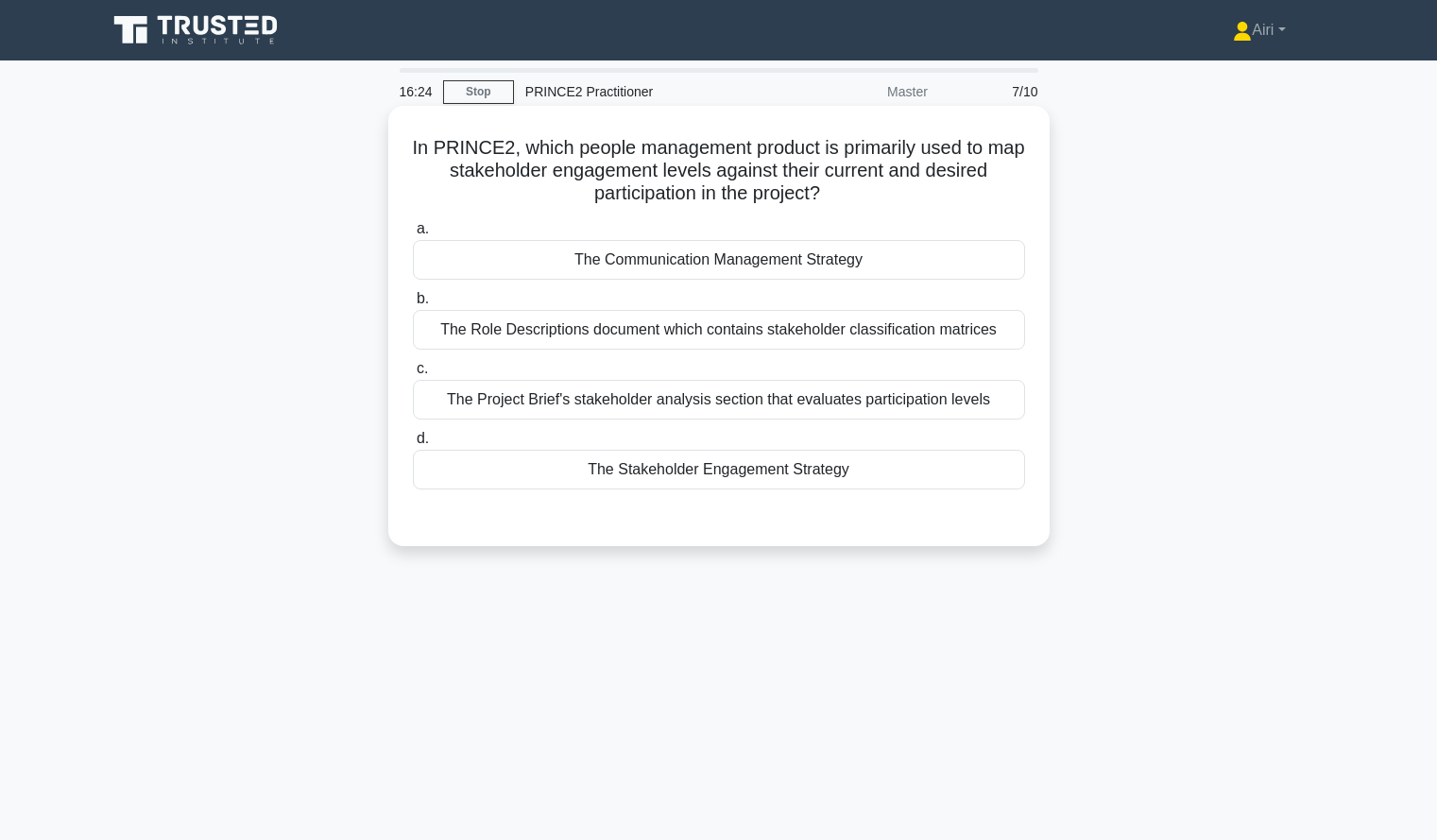
click at [964, 472] on div "The Stakeholder Engagement Strategy" at bounding box center [719, 469] width 612 height 40
click at [413, 445] on input "d. The Stakeholder Engagement Strategy" at bounding box center [413, 439] width 0 height 12
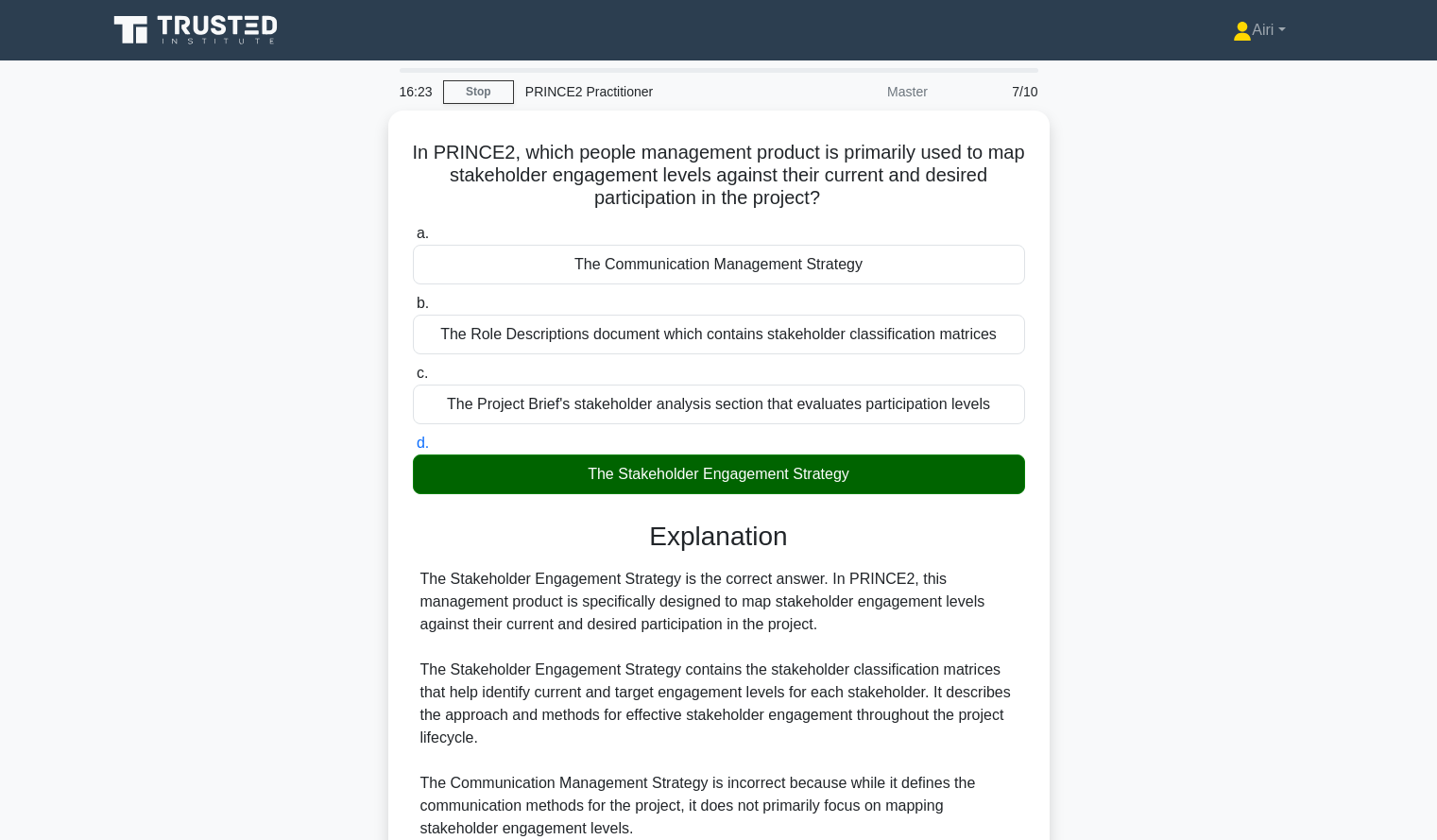
scroll to position [326, 0]
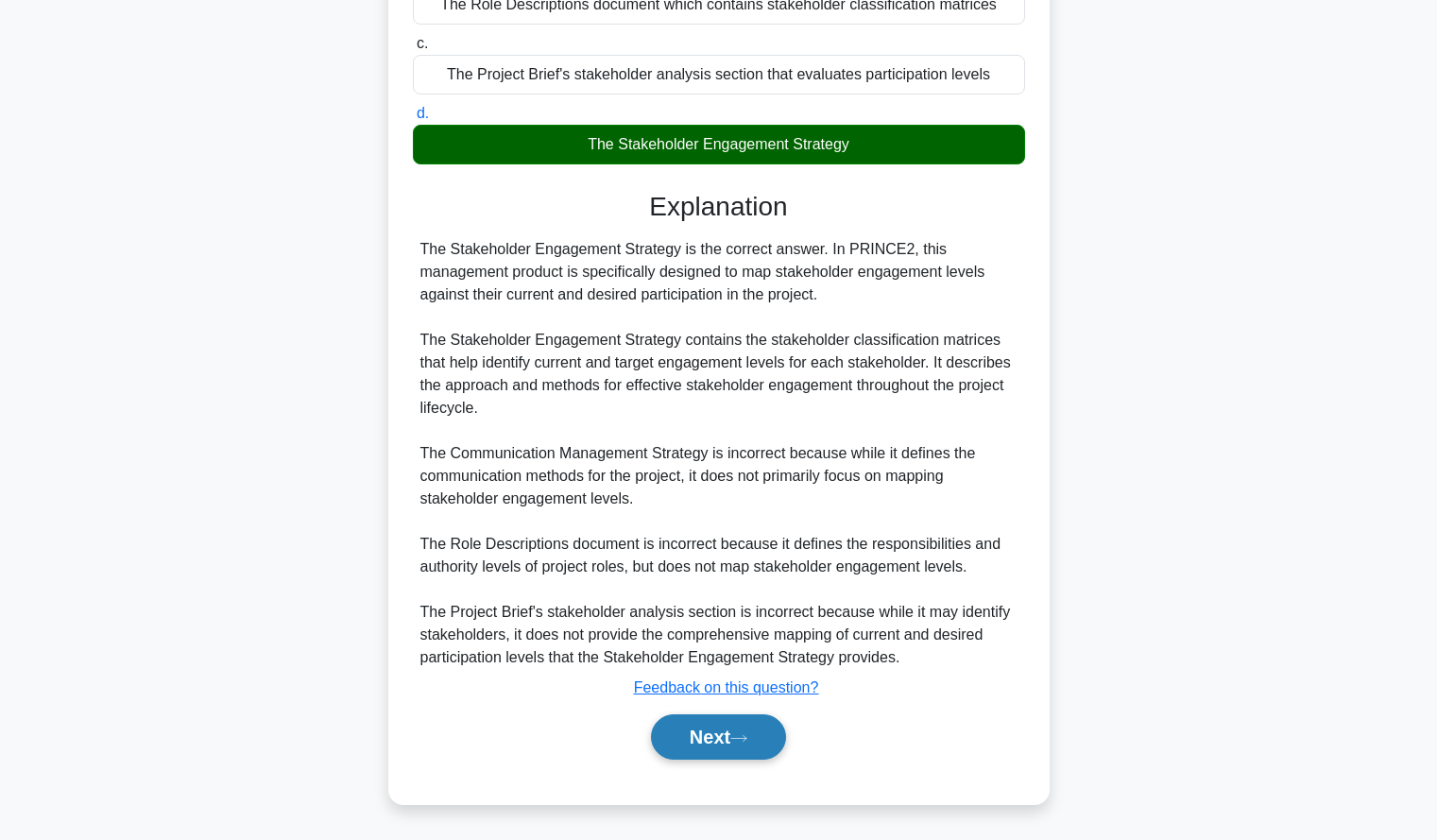
click at [699, 728] on button "Next" at bounding box center [718, 736] width 135 height 45
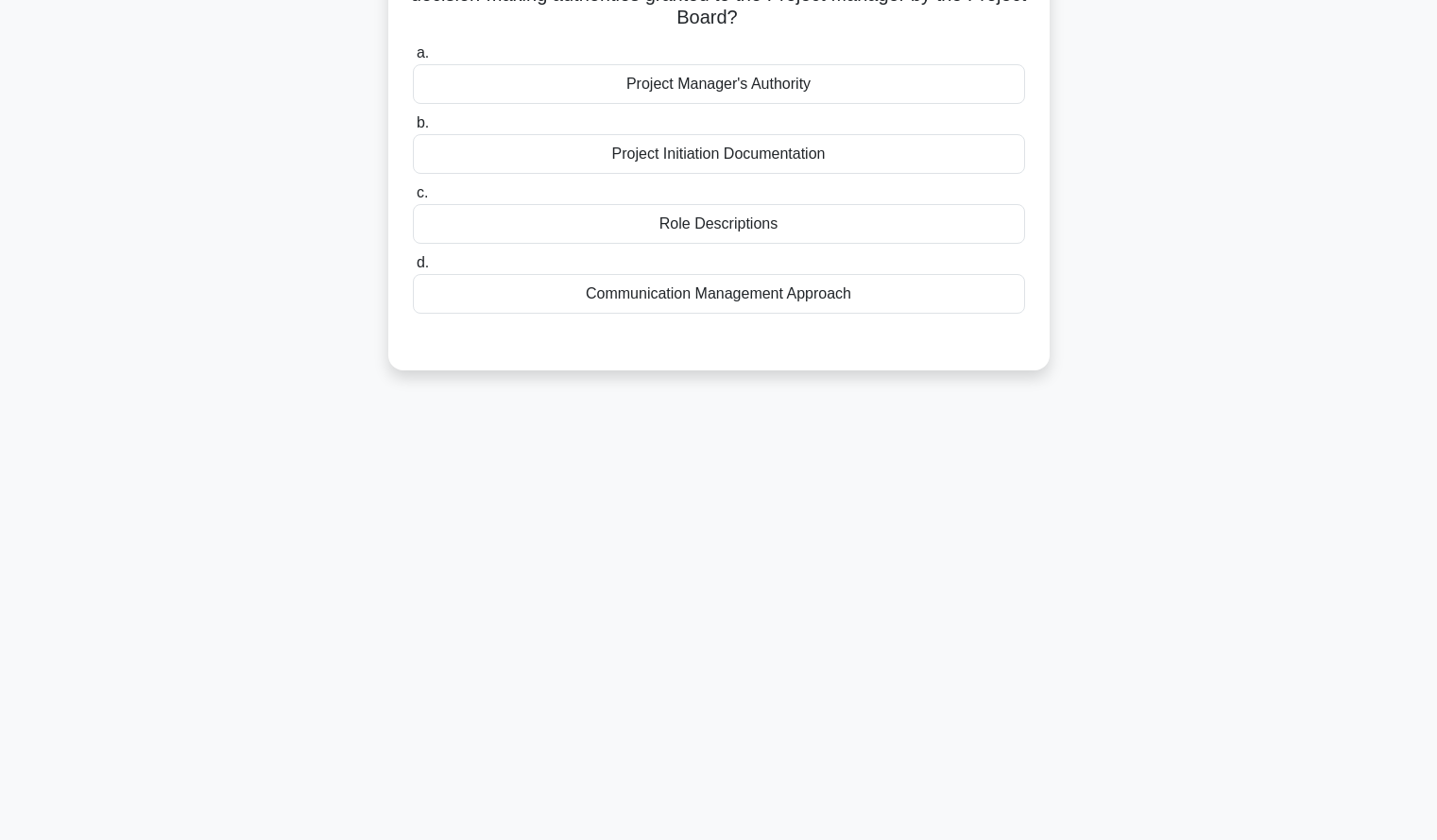
scroll to position [0, 0]
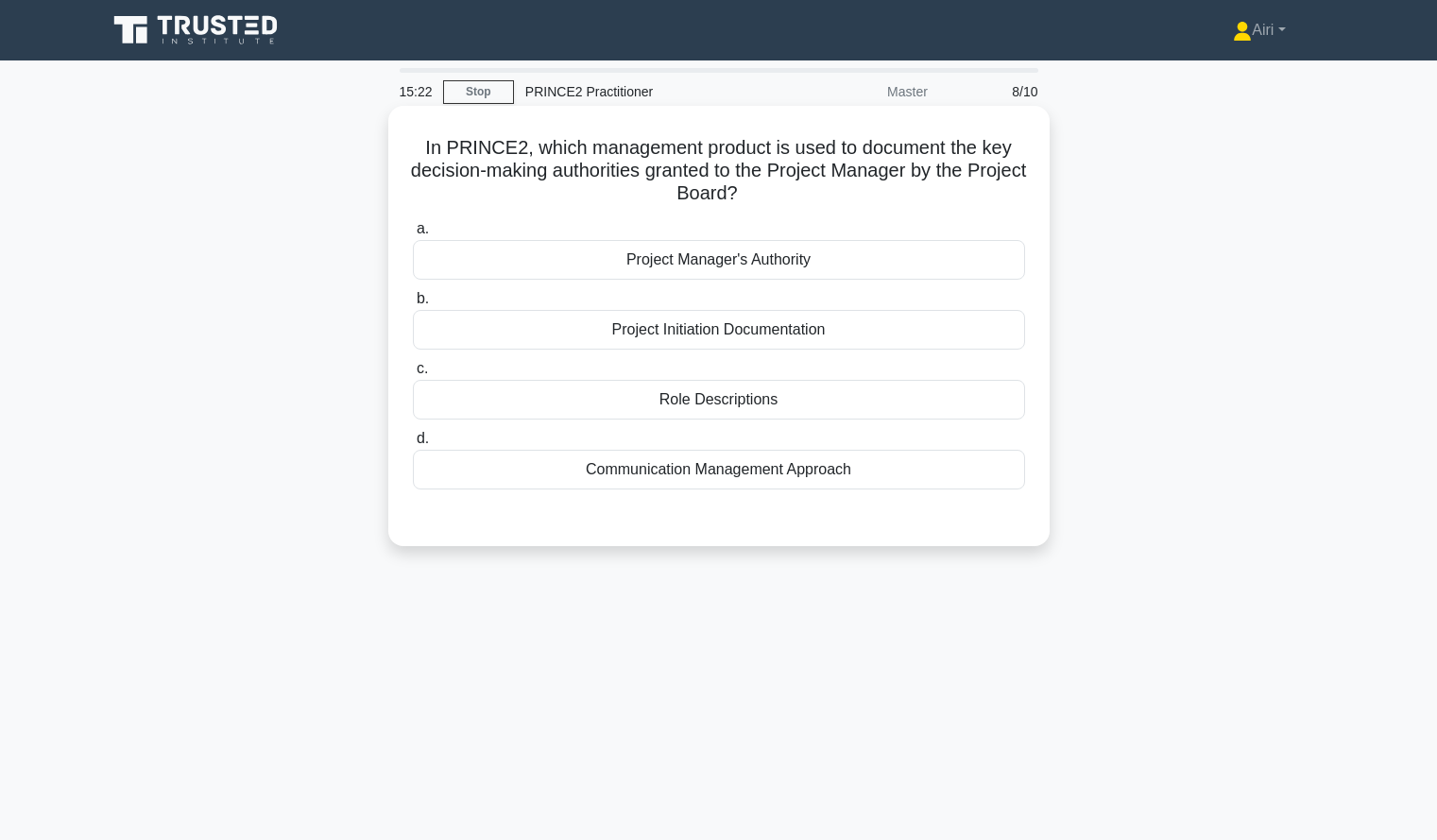
click at [838, 410] on div "Role Descriptions" at bounding box center [719, 399] width 612 height 40
click at [413, 375] on input "c. Role Descriptions" at bounding box center [413, 369] width 0 height 12
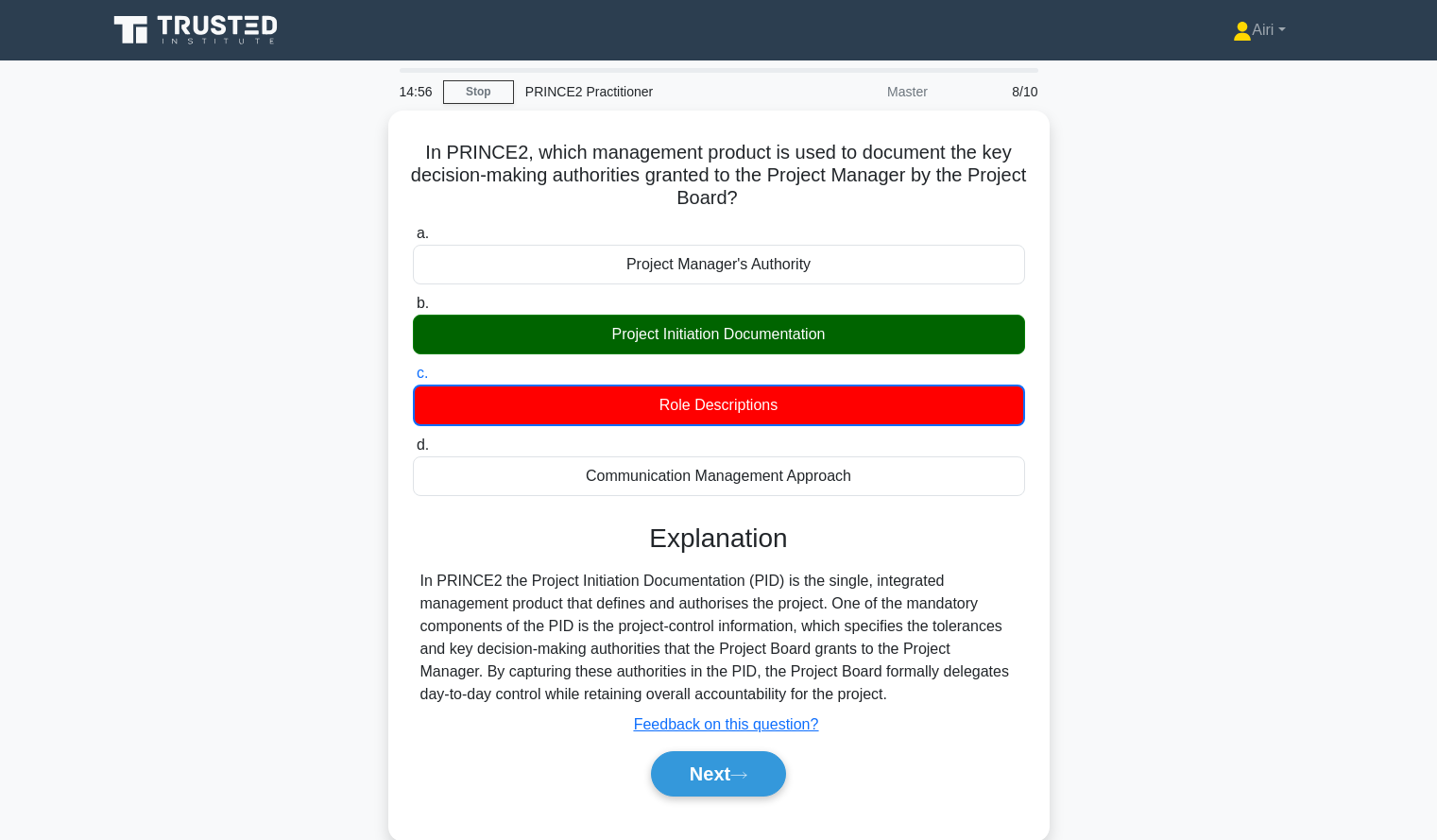
scroll to position [181, 0]
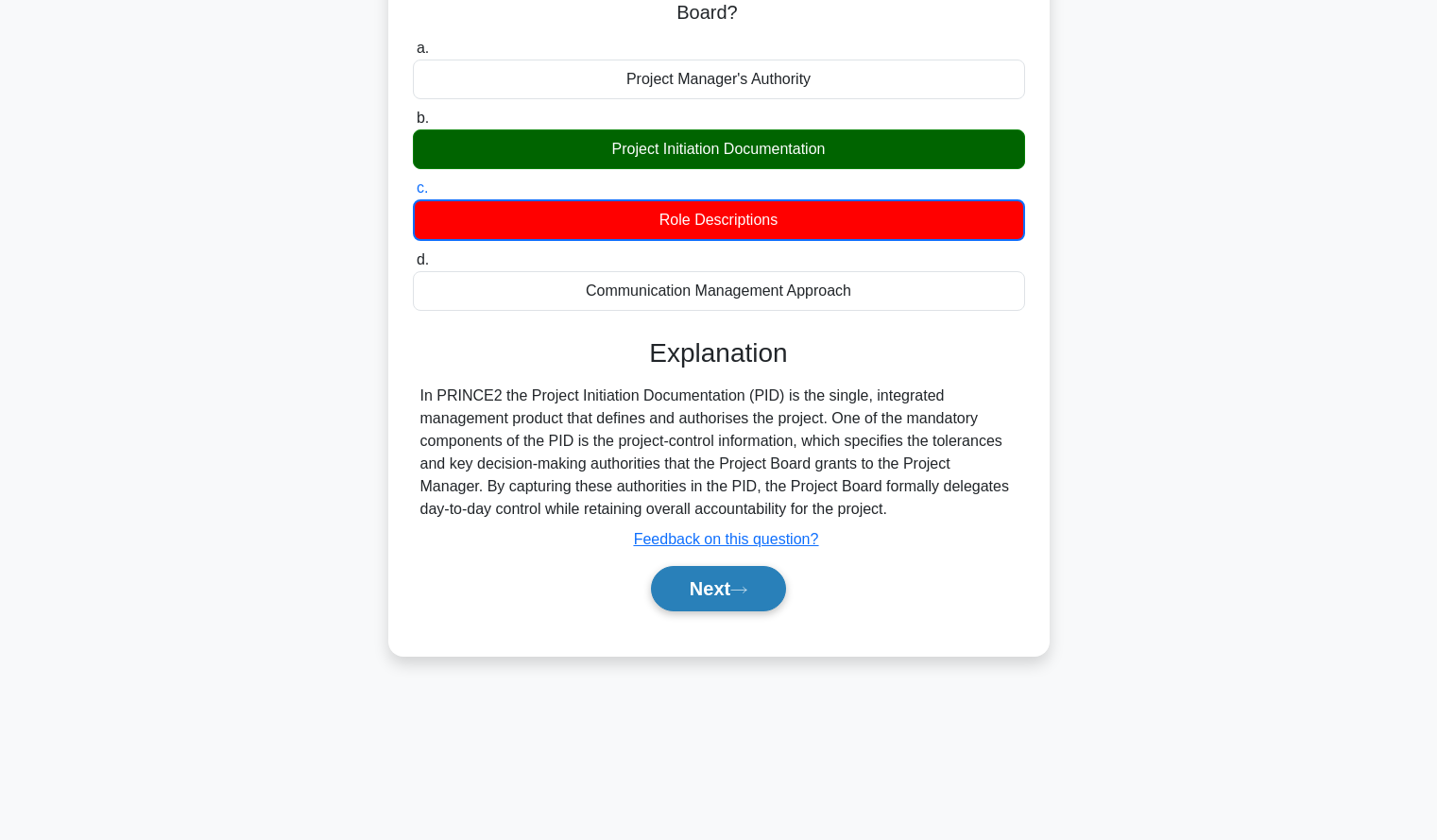
click at [712, 594] on button "Next" at bounding box center [718, 588] width 135 height 45
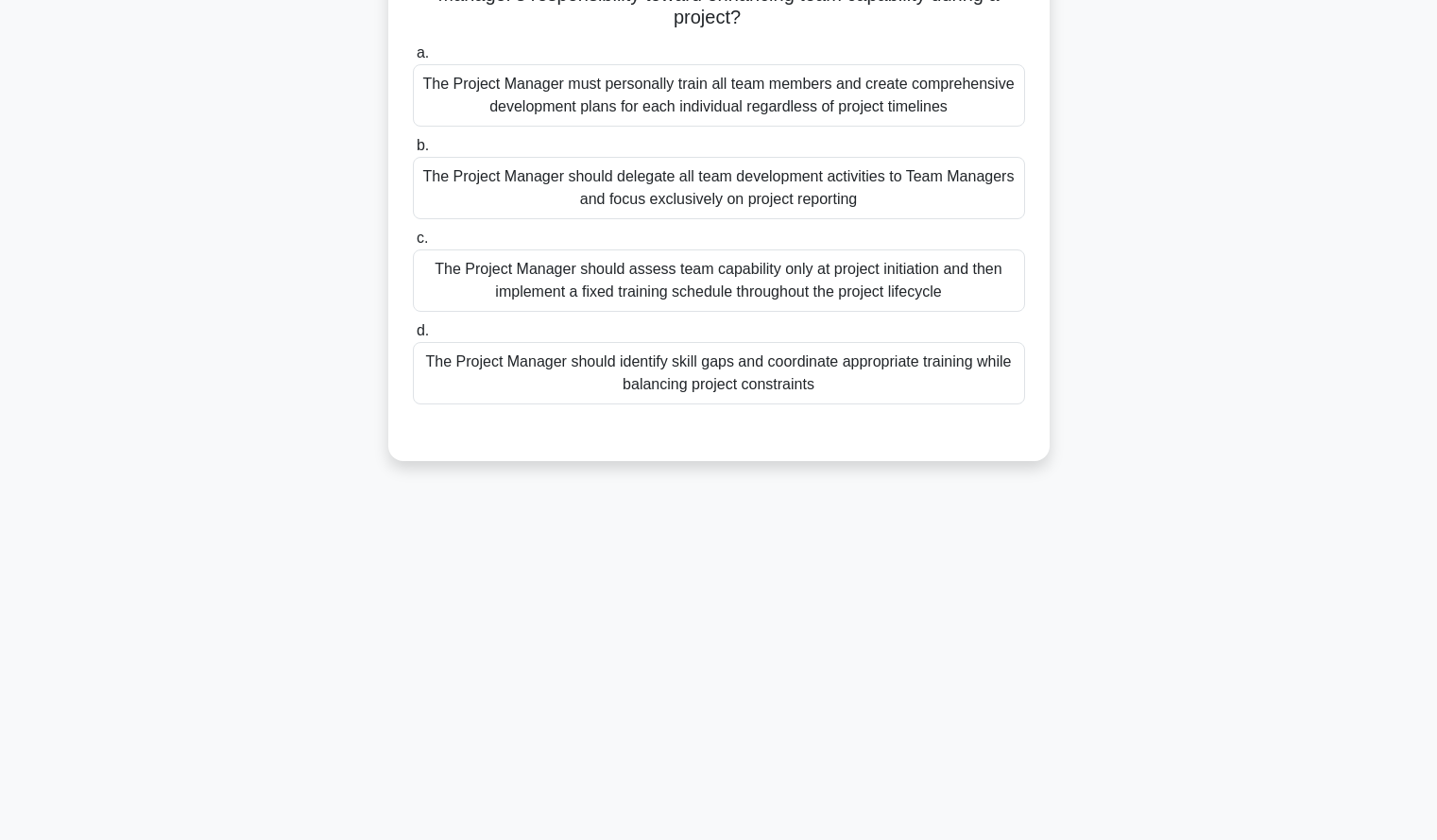
scroll to position [0, 0]
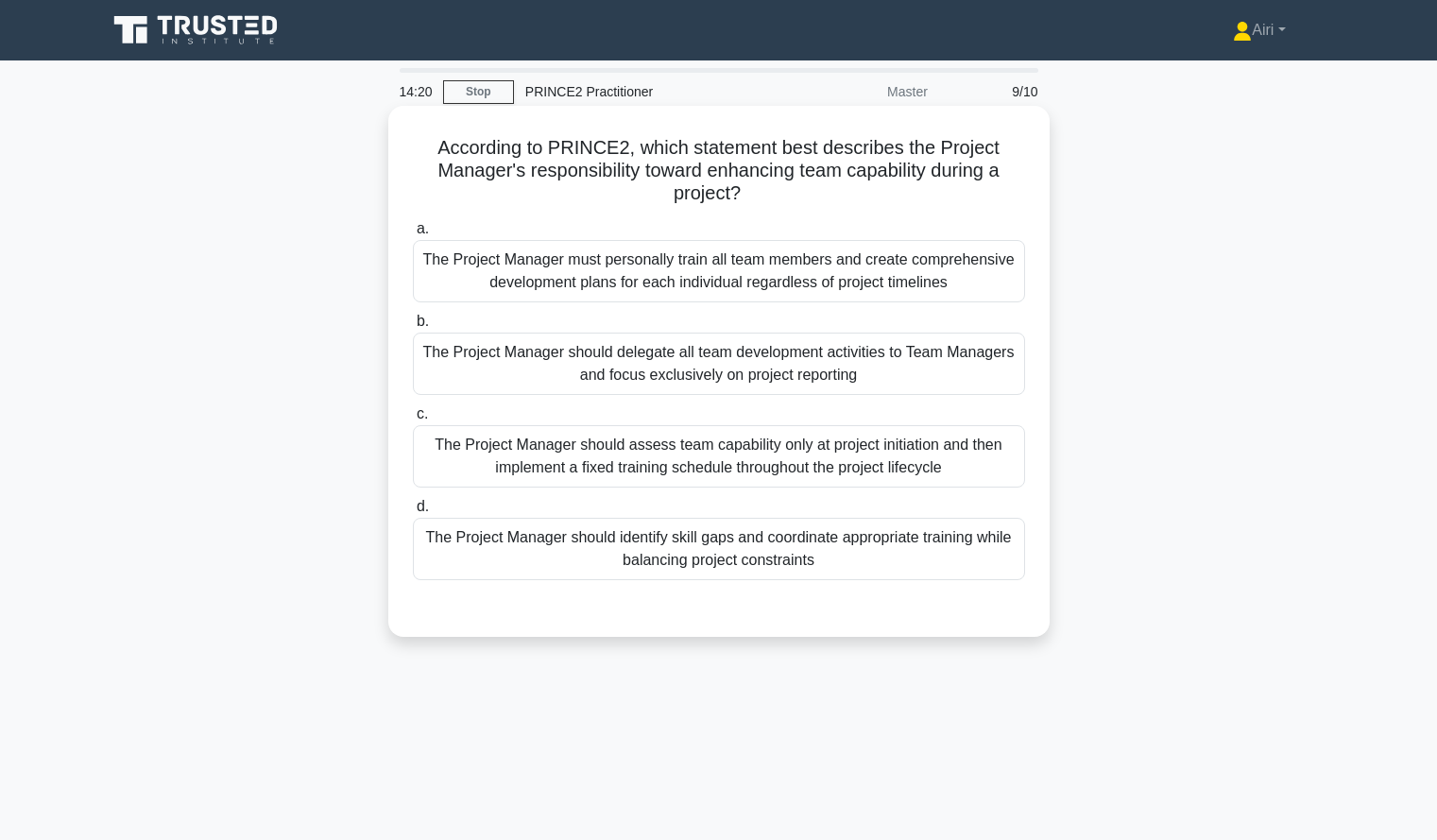
click at [978, 554] on div "The Project Manager should identify skill gaps and coordinate appropriate train…" at bounding box center [719, 549] width 612 height 62
click at [413, 513] on input "d. The Project Manager should identify skill gaps and coordinate appropriate tr…" at bounding box center [413, 506] width 0 height 12
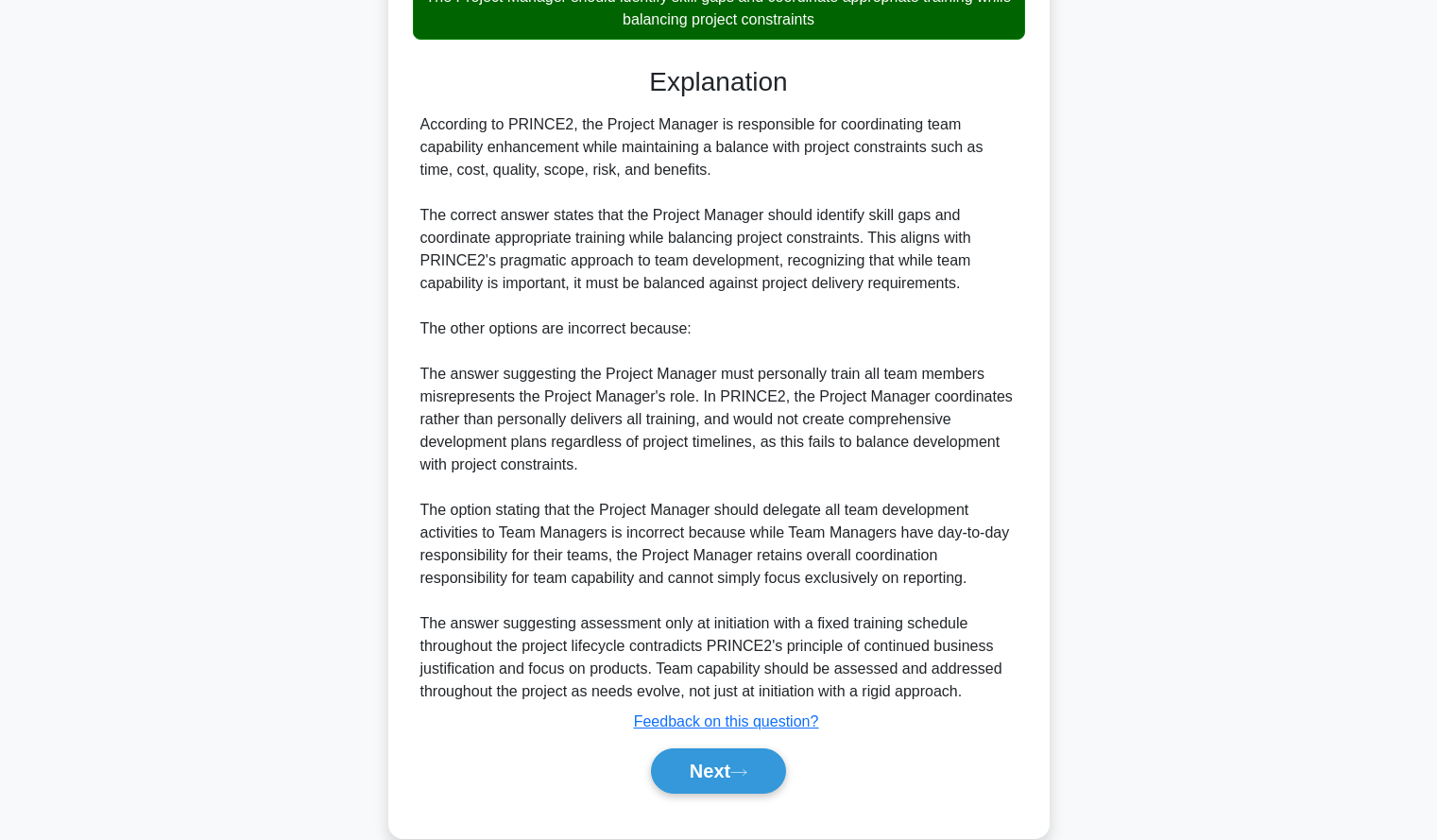
scroll to position [575, 0]
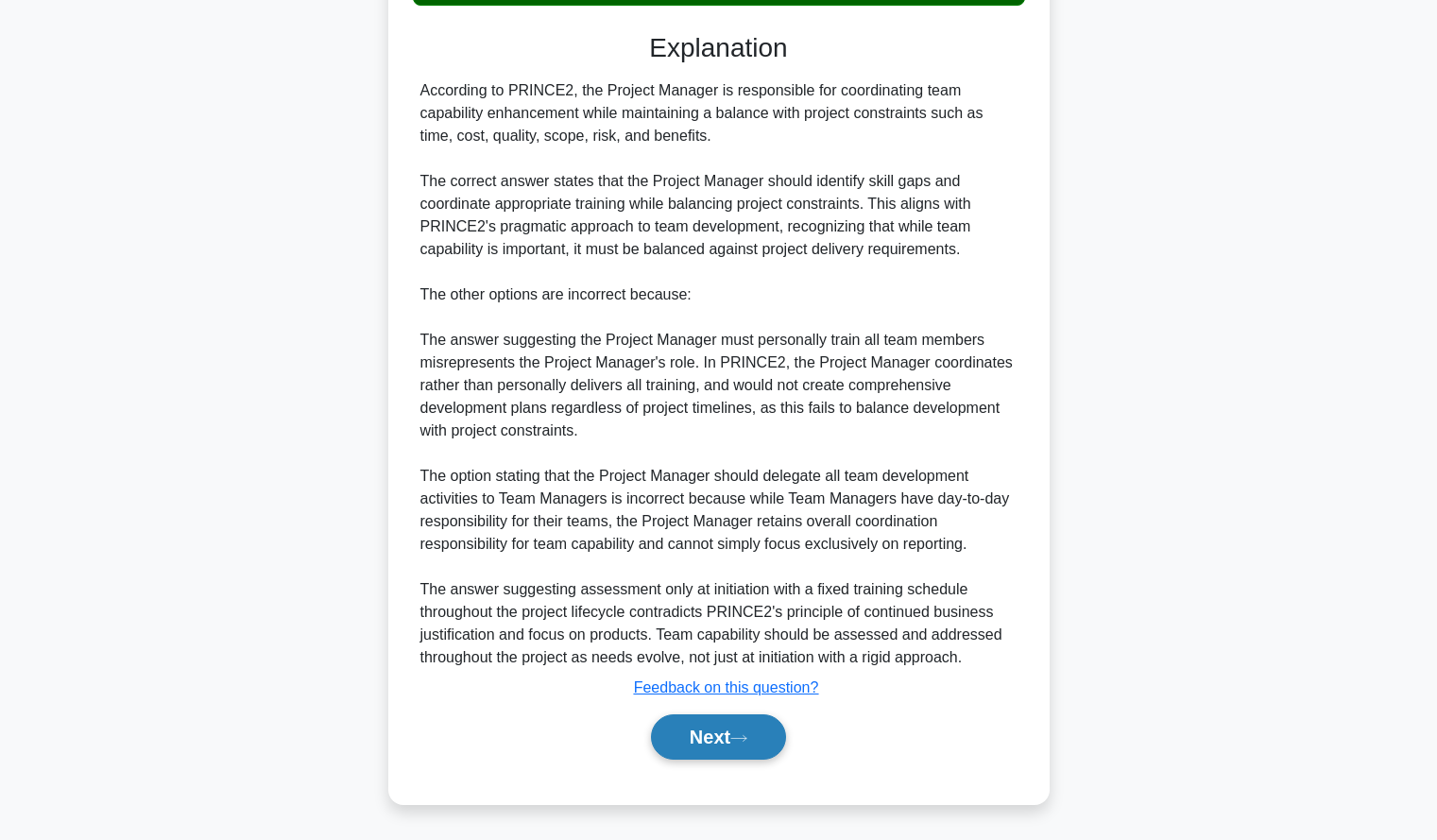
click at [748, 737] on icon at bounding box center [739, 738] width 17 height 11
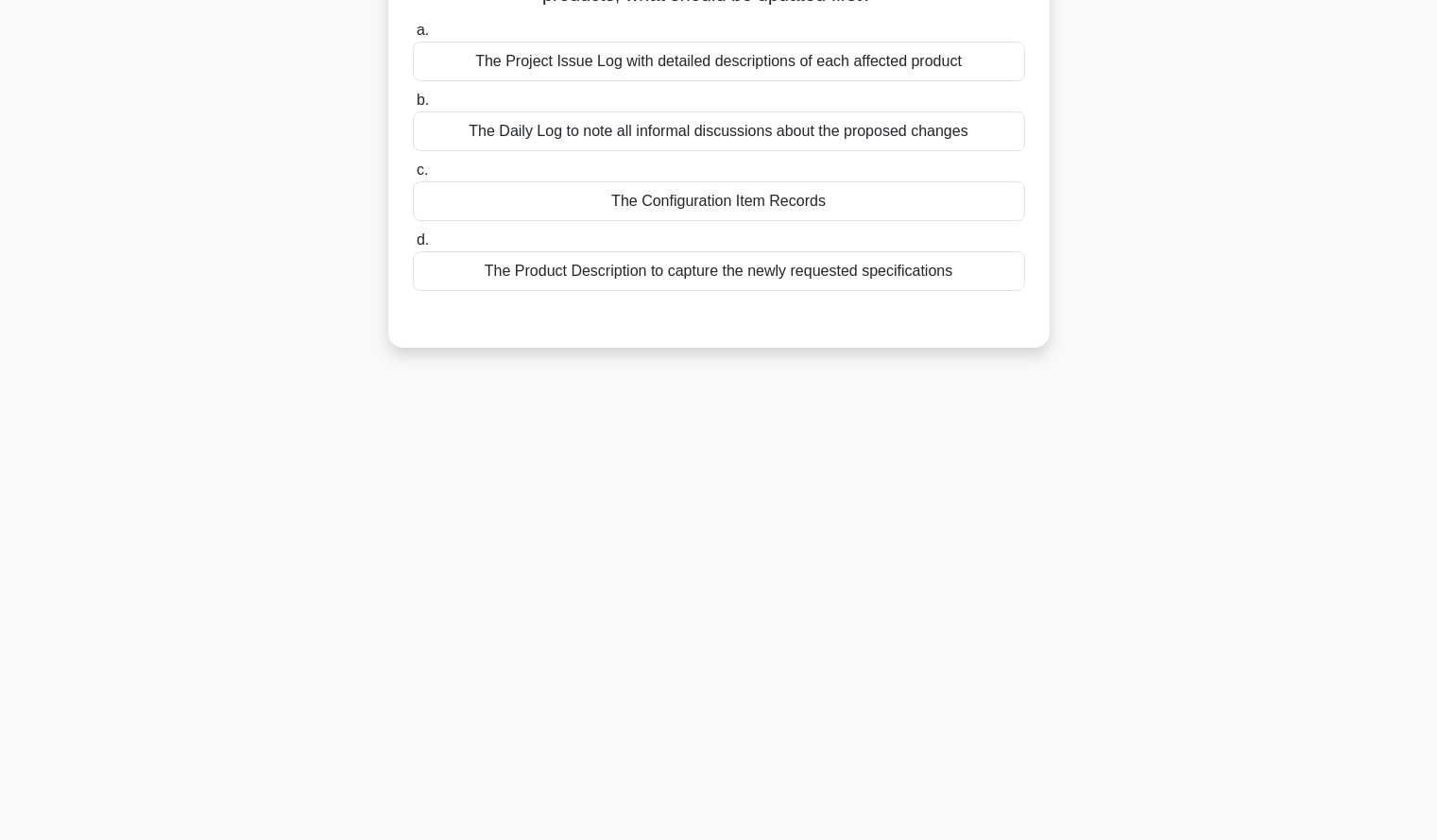
scroll to position [0, 0]
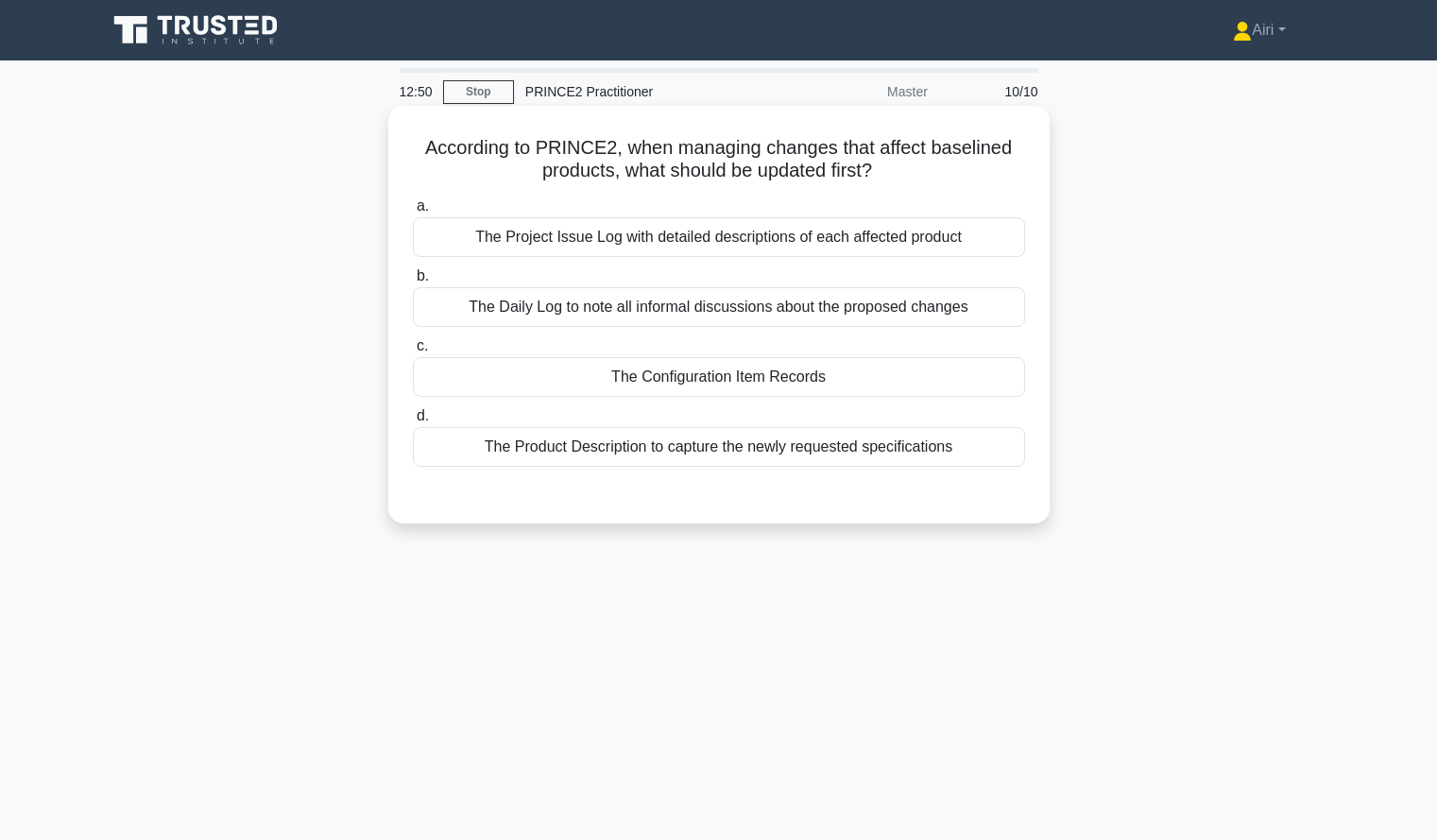
click at [967, 231] on div "The Project Issue Log with detailed descriptions of each affected product" at bounding box center [719, 237] width 612 height 40
click at [413, 212] on input "a. The Project Issue Log with detailed descriptions of each affected product" at bounding box center [413, 206] width 0 height 12
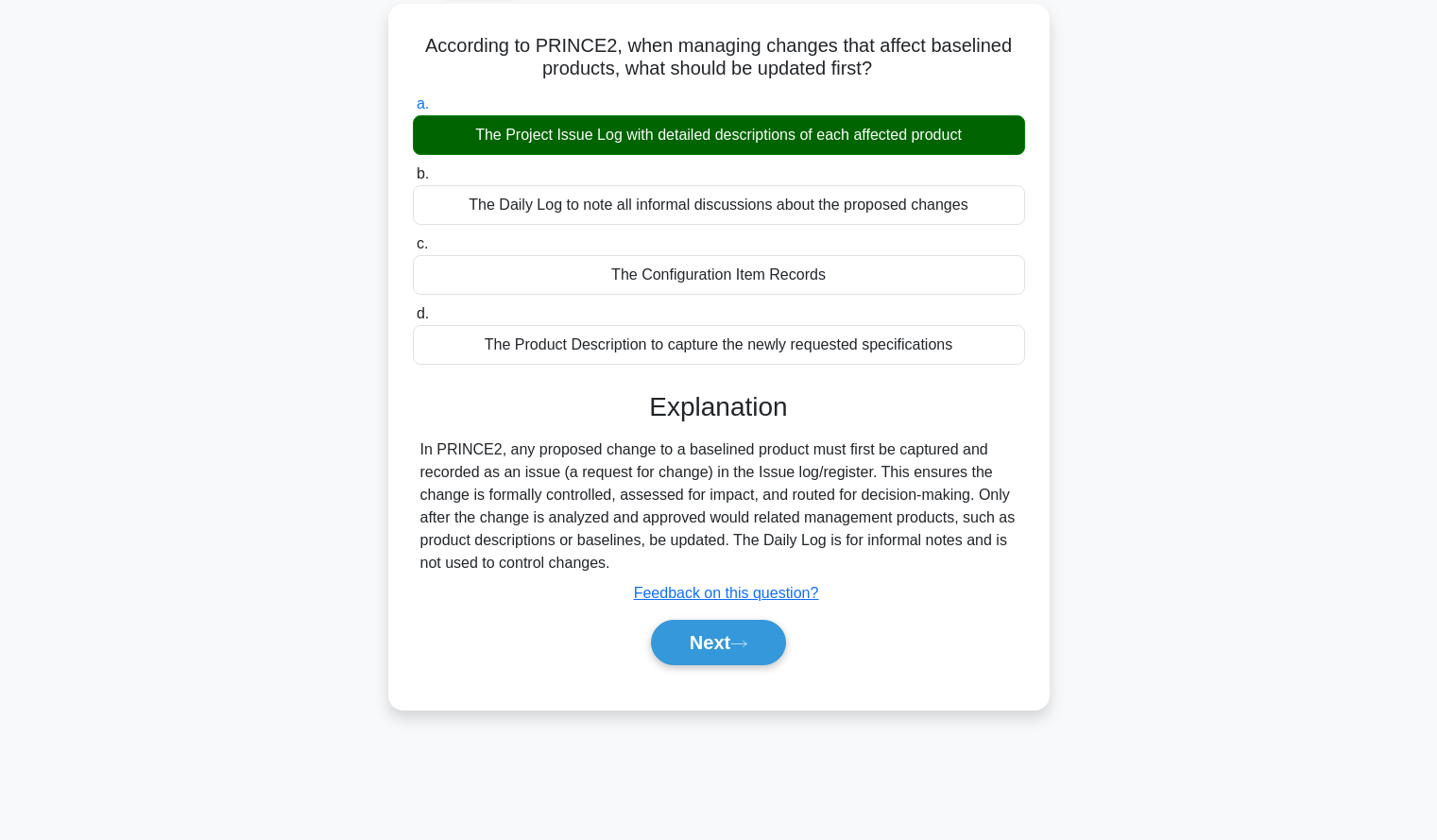
scroll to position [108, 0]
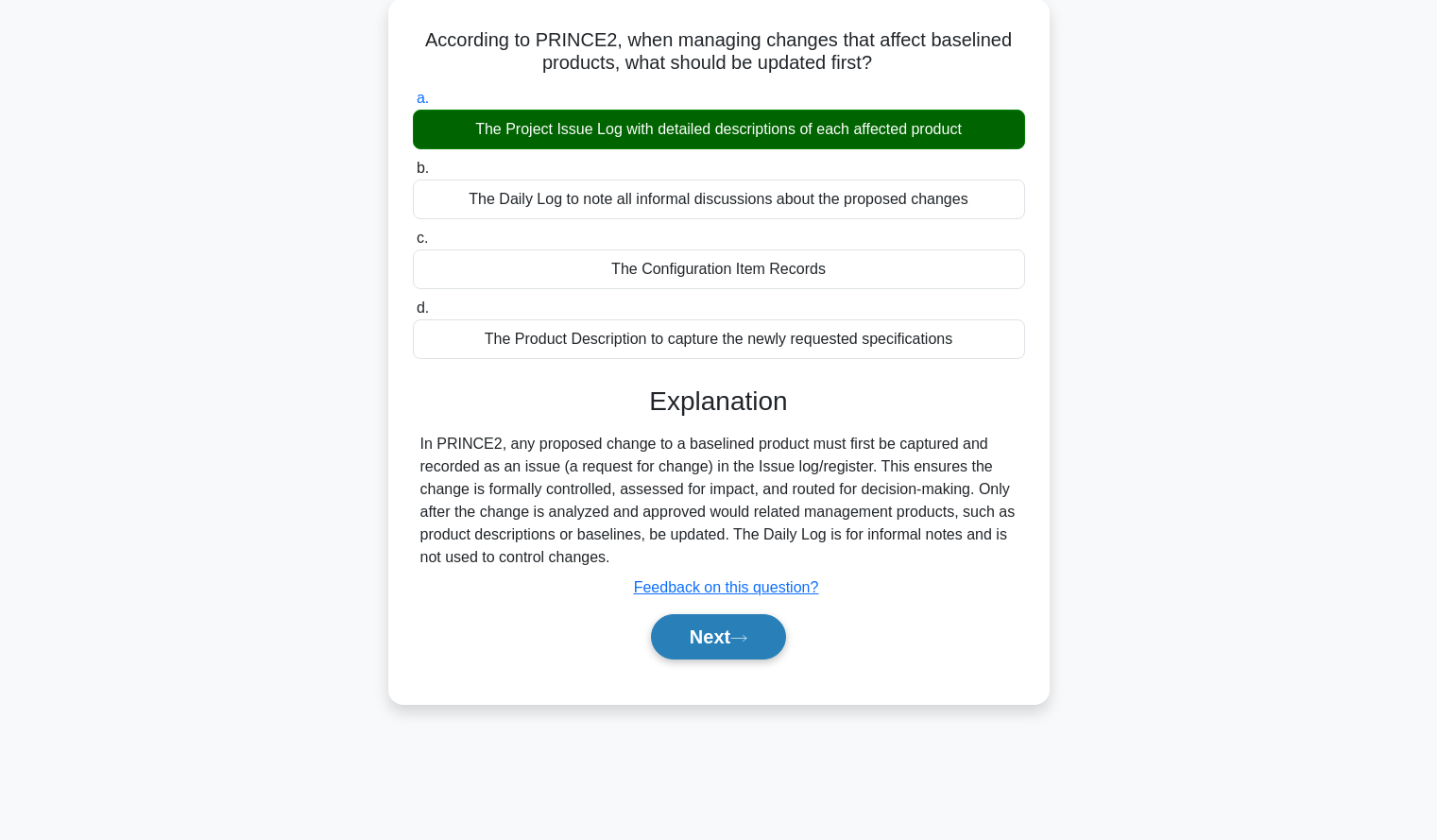
click at [734, 628] on button "Next" at bounding box center [718, 635] width 135 height 45
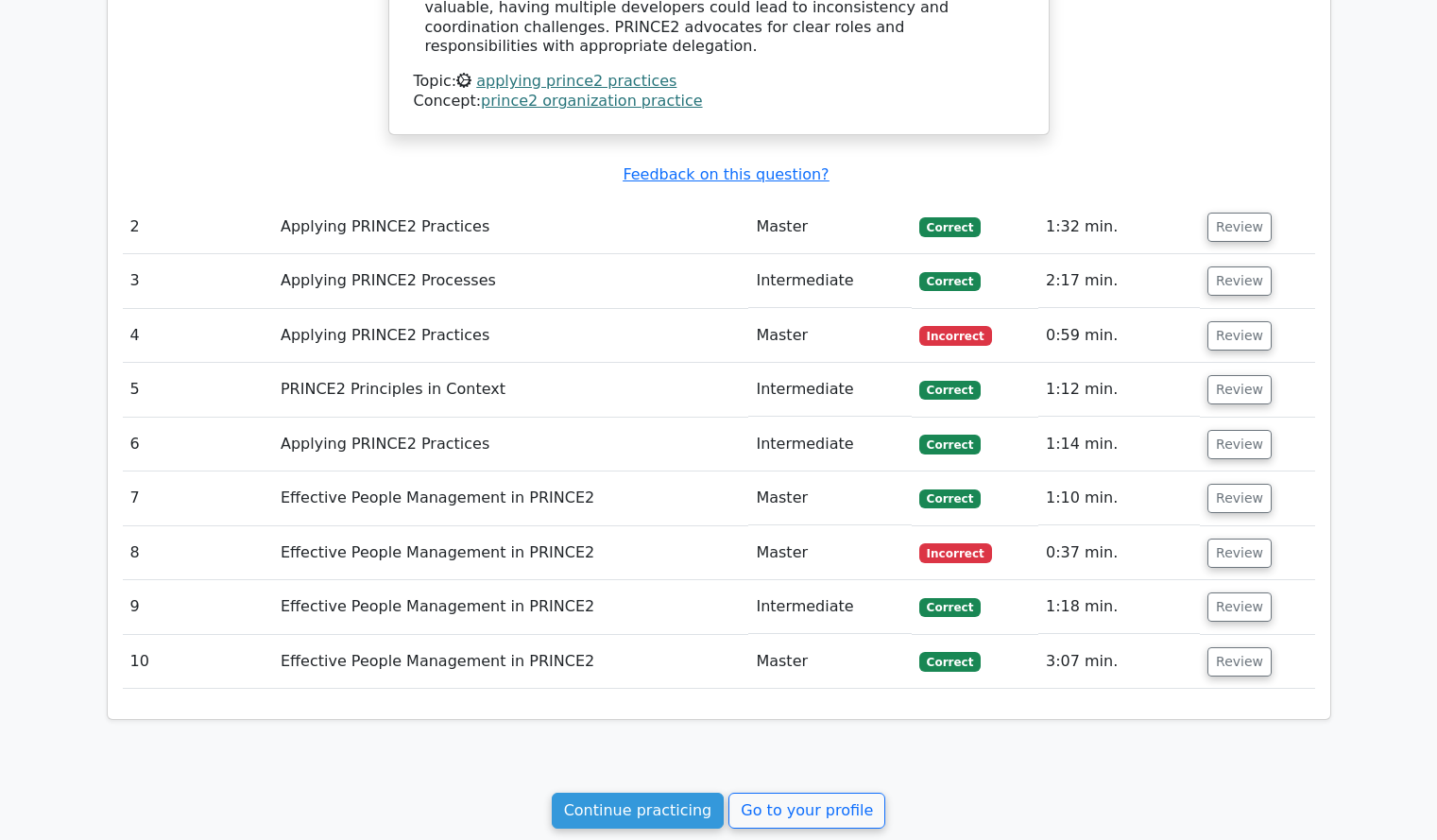
scroll to position [1807, 0]
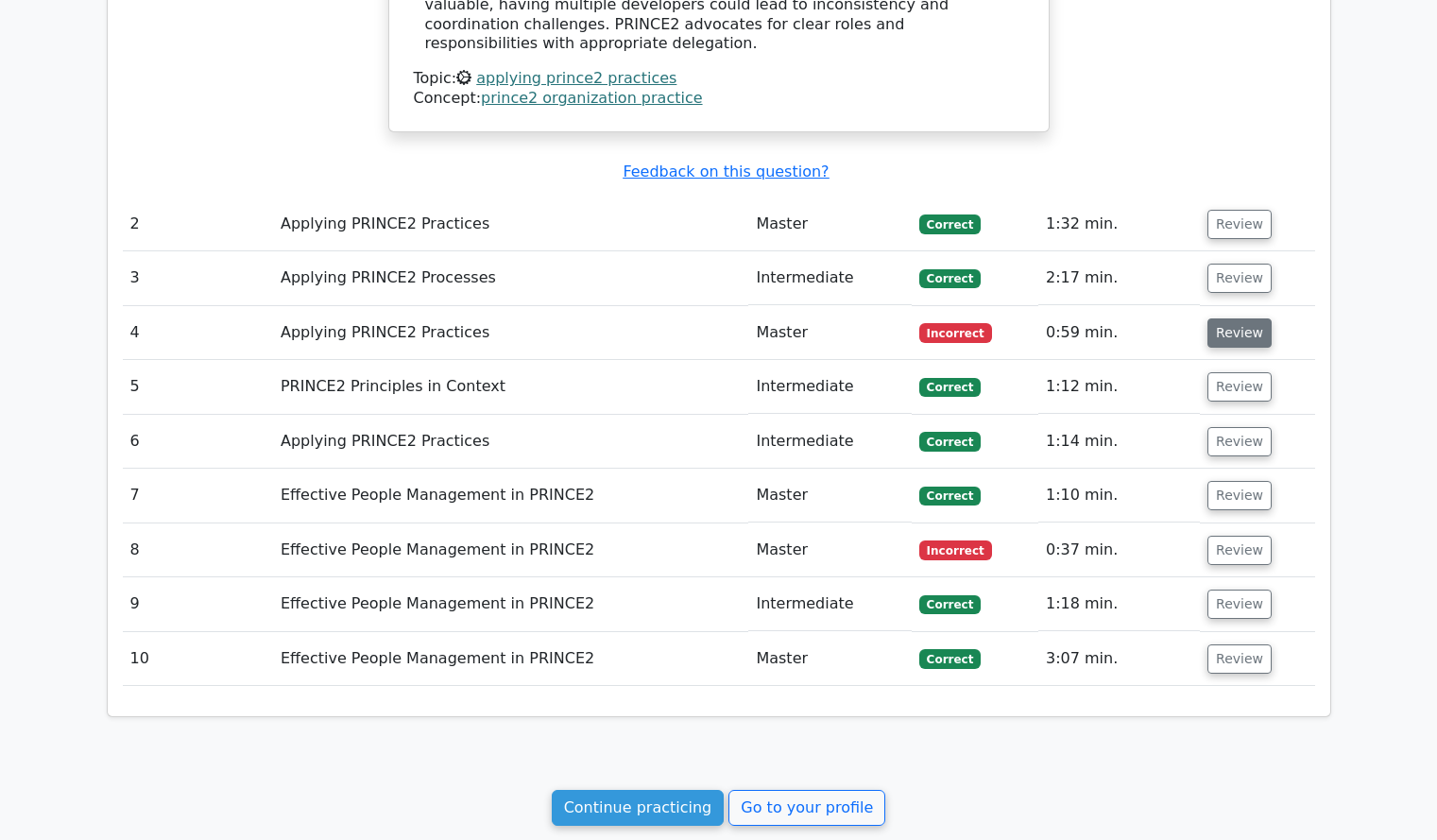
click at [1226, 318] on button "Review" at bounding box center [1239, 333] width 64 height 30
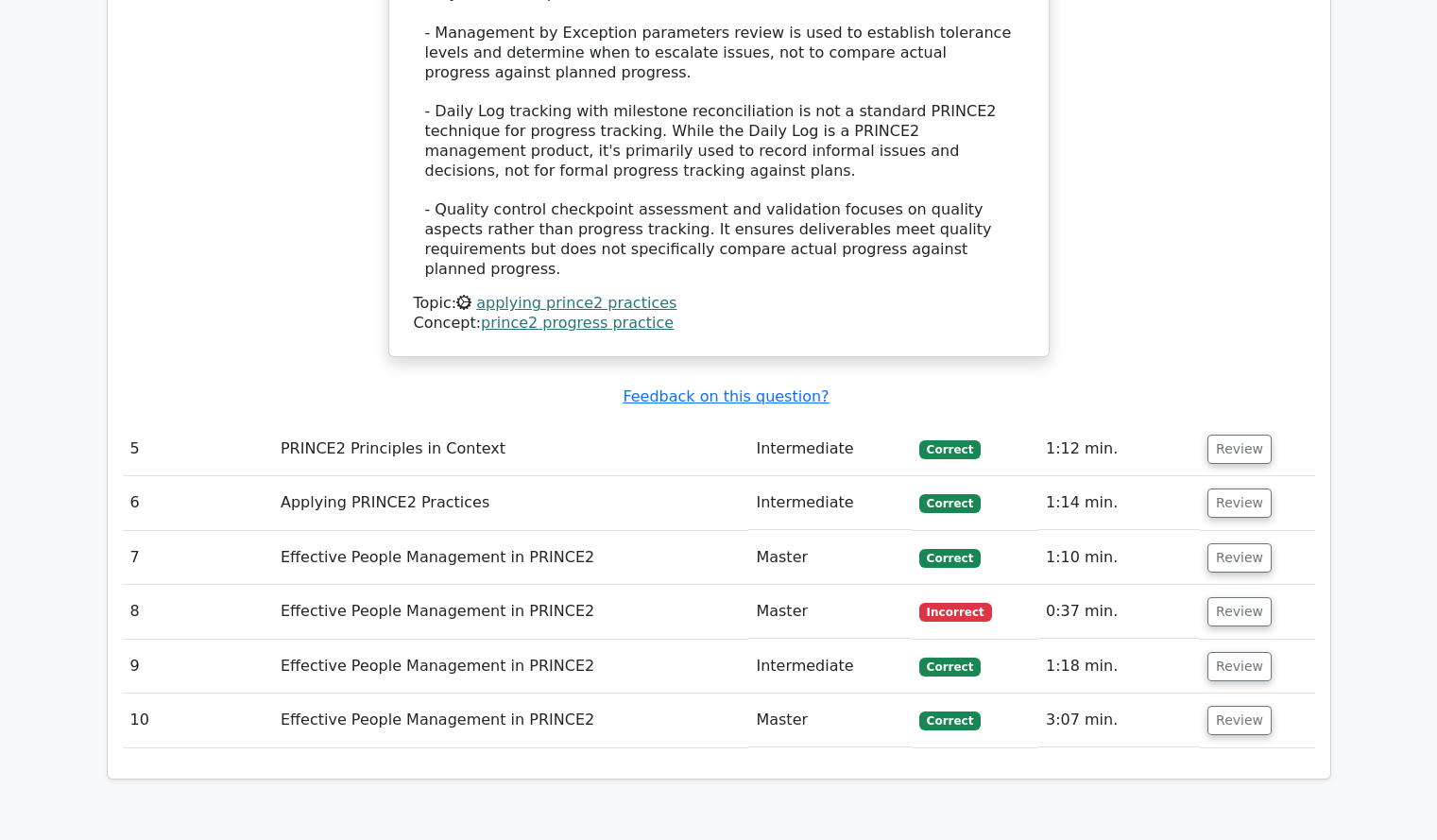
scroll to position [2754, 0]
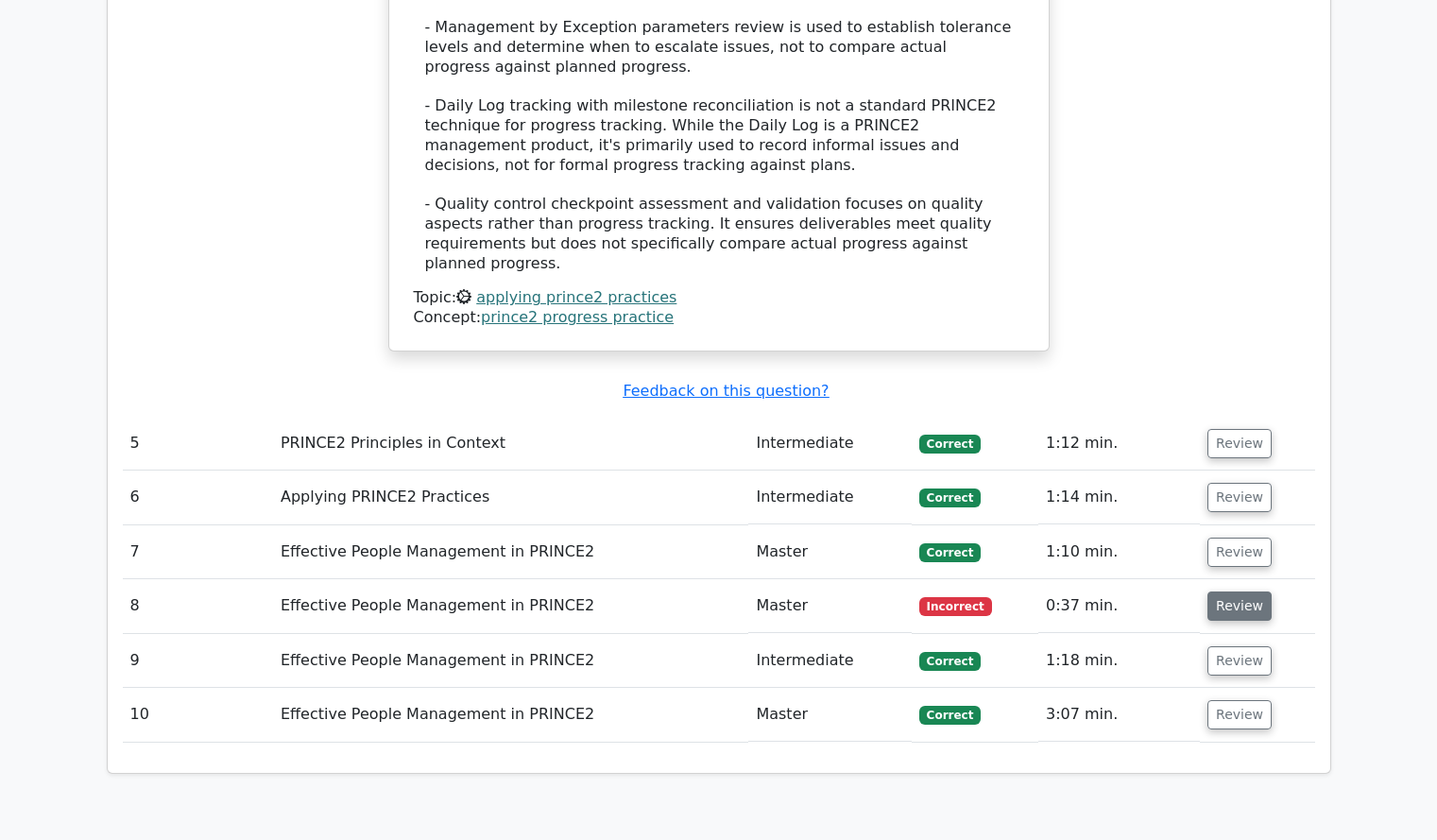
click at [1249, 592] on button "Review" at bounding box center [1239, 606] width 64 height 30
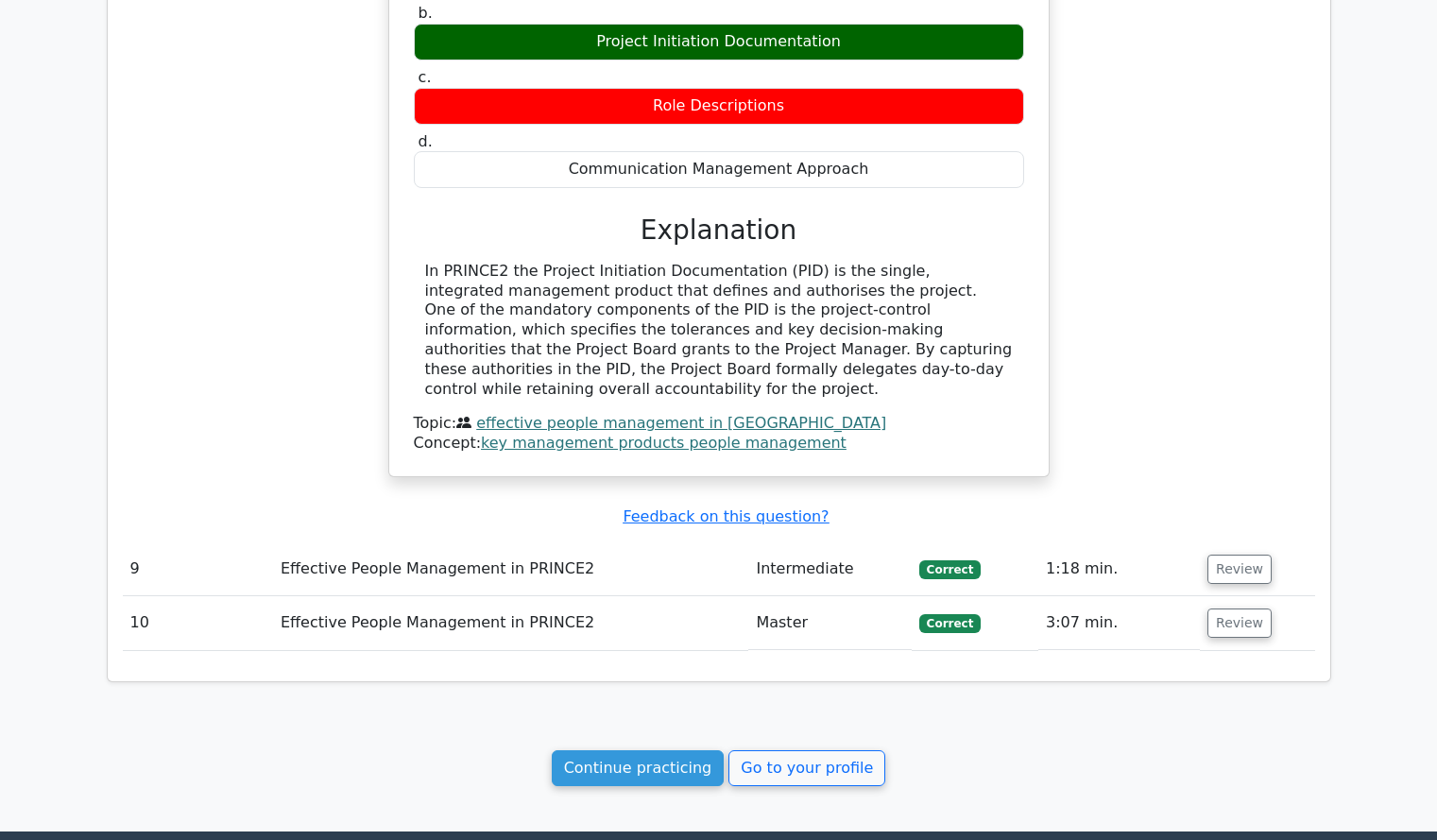
scroll to position [3564, 0]
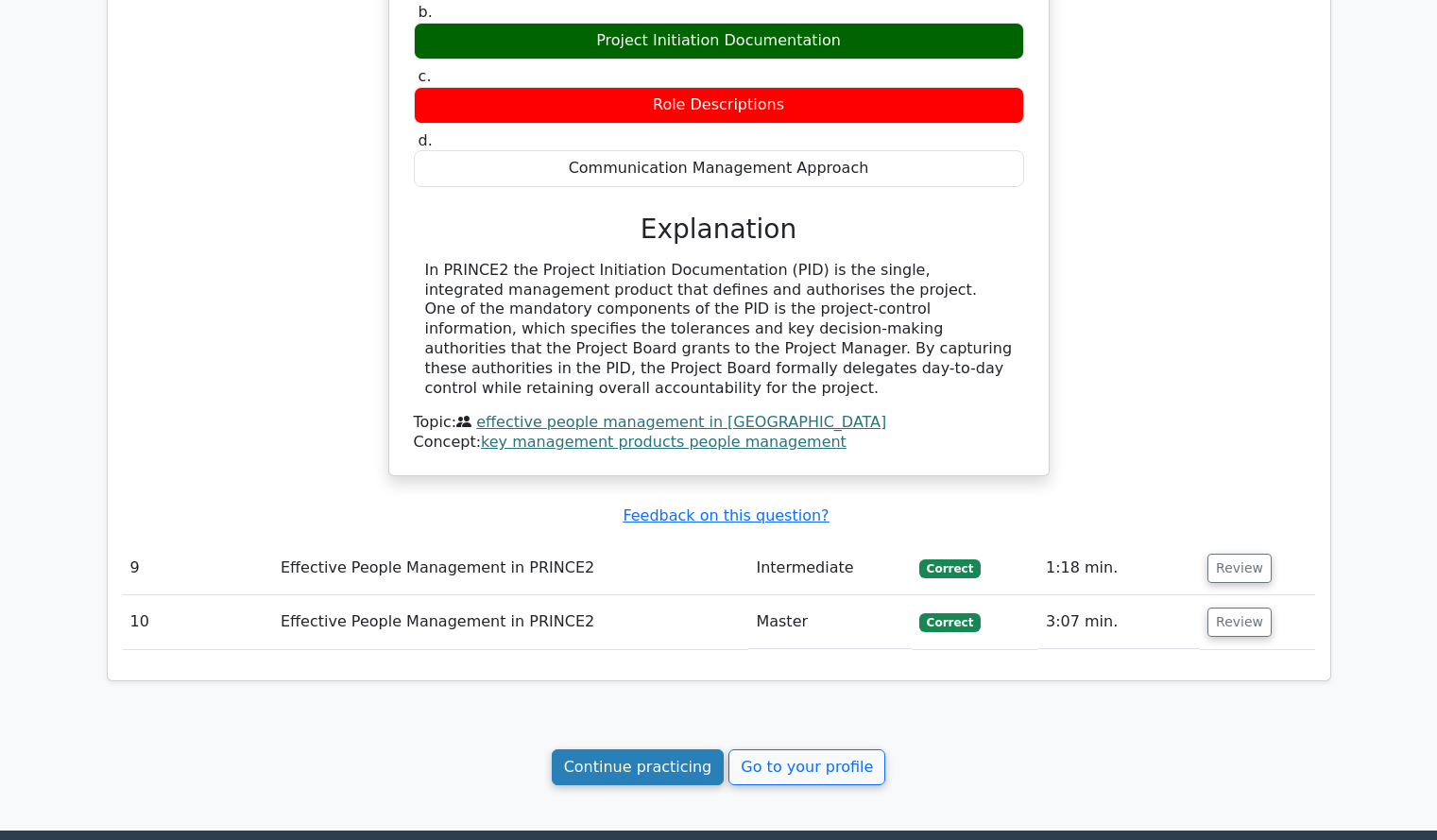
click at [616, 749] on link "Continue practicing" at bounding box center [638, 767] width 173 height 36
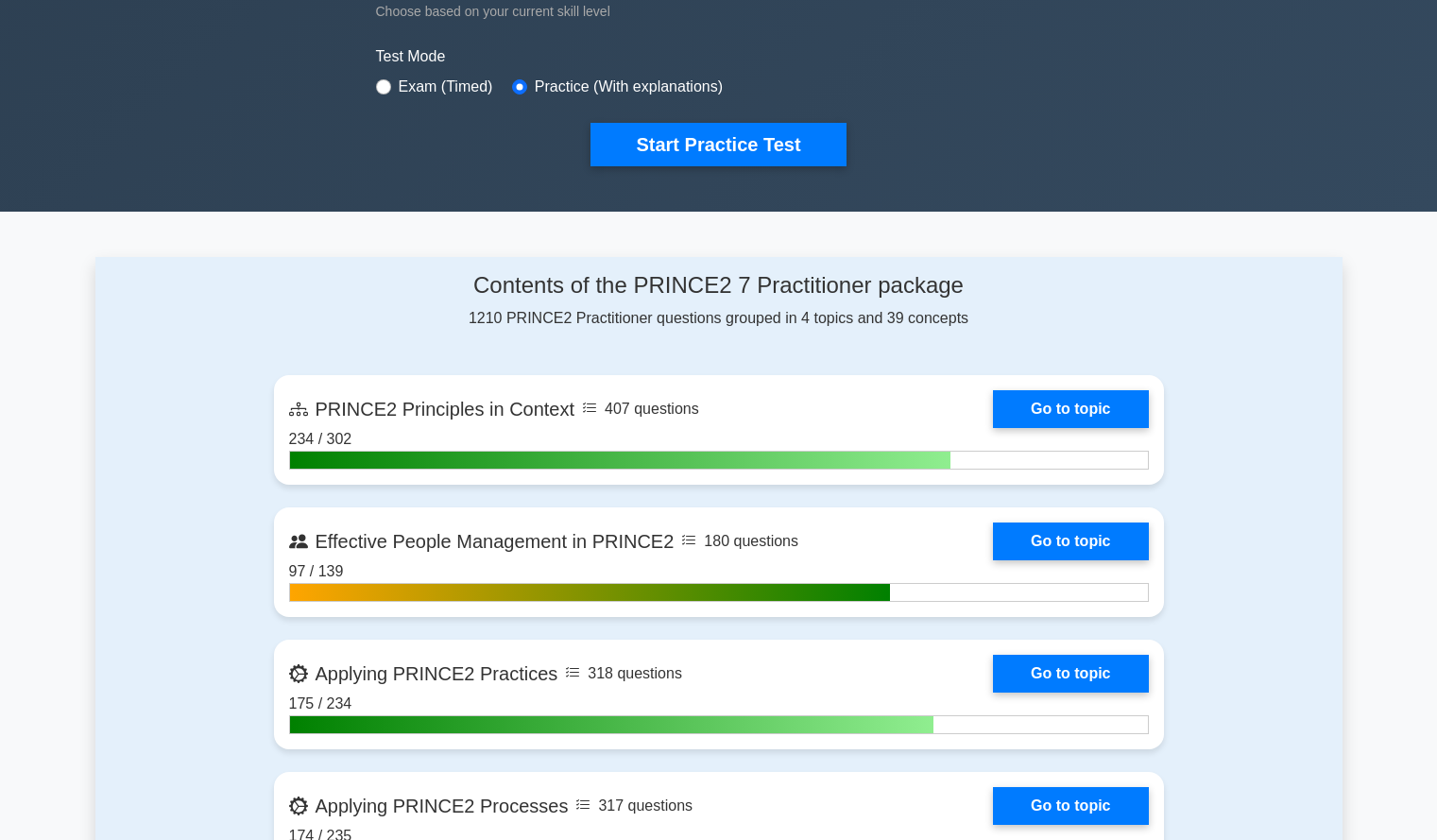
scroll to position [547, 0]
